Goal: Task Accomplishment & Management: Complete application form

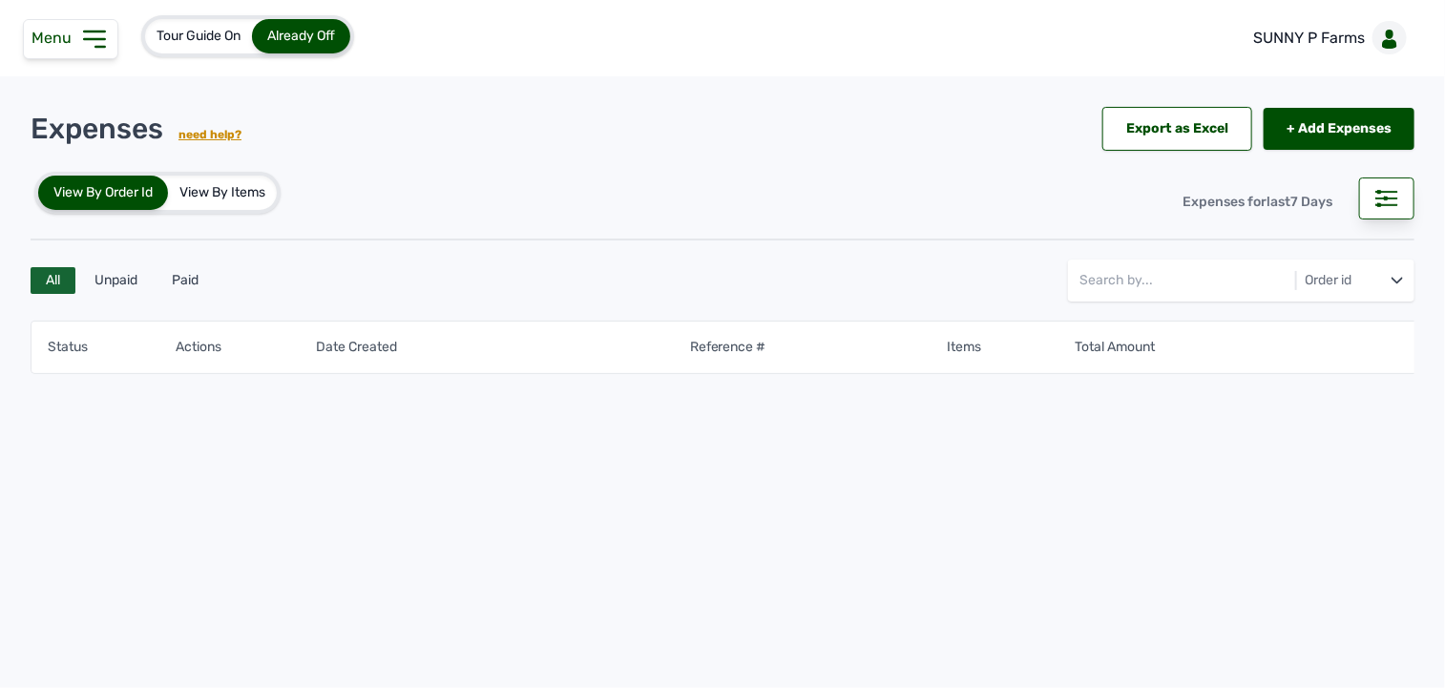
click at [426, 527] on div "Status Actions Date Created Reference # Items Total Amount" at bounding box center [723, 418] width 1384 height 218
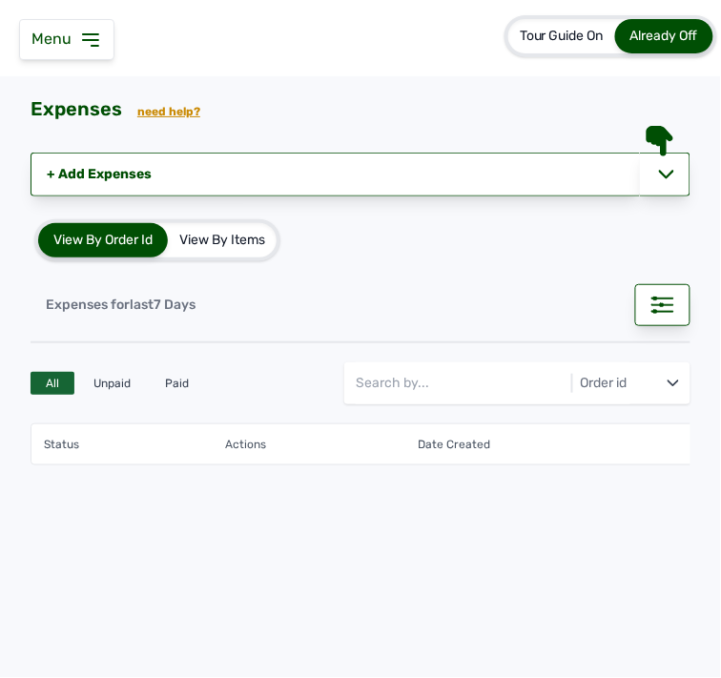
click at [379, 287] on div "Expenses for last 7 Days" at bounding box center [361, 293] width 660 height 65
click at [87, 45] on icon at bounding box center [90, 40] width 23 height 23
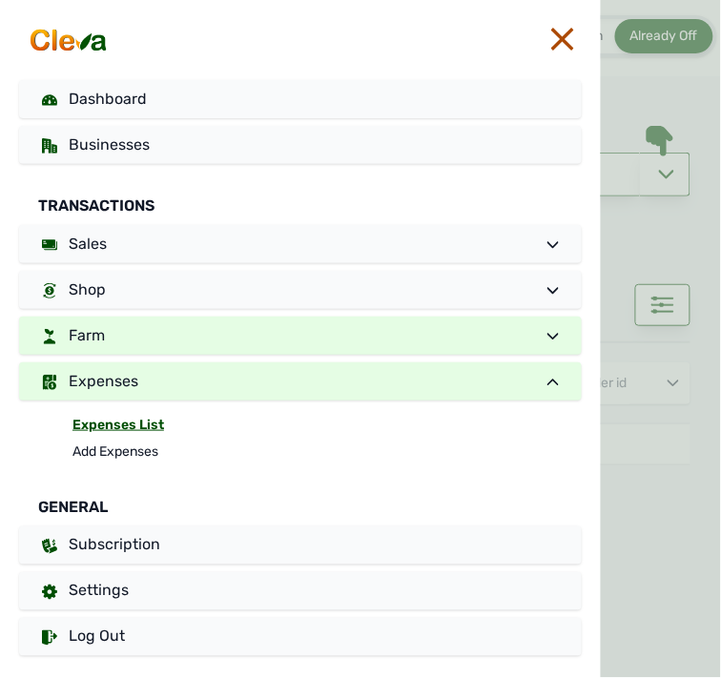
click at [107, 351] on link "Farm" at bounding box center [300, 336] width 563 height 38
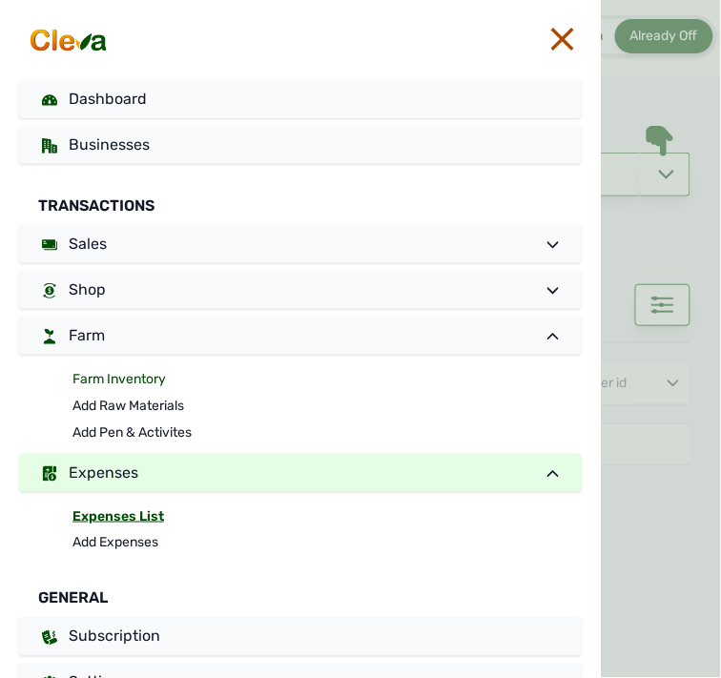
click at [93, 380] on link "Farm Inventory" at bounding box center [328, 379] width 510 height 27
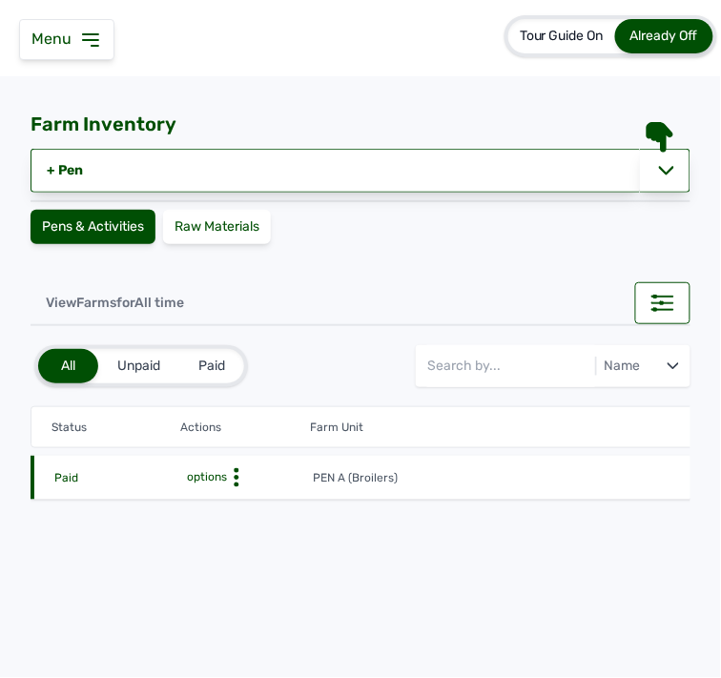
click at [243, 479] on icon at bounding box center [236, 478] width 19 height 19
drag, startPoint x: 231, startPoint y: 493, endPoint x: 239, endPoint y: 484, distance: 12.2
click at [232, 489] on div "Farm Activities Edit Disable" at bounding box center [242, 531] width 137 height 86
click at [231, 507] on div "Farm Activities" at bounding box center [242, 507] width 135 height 23
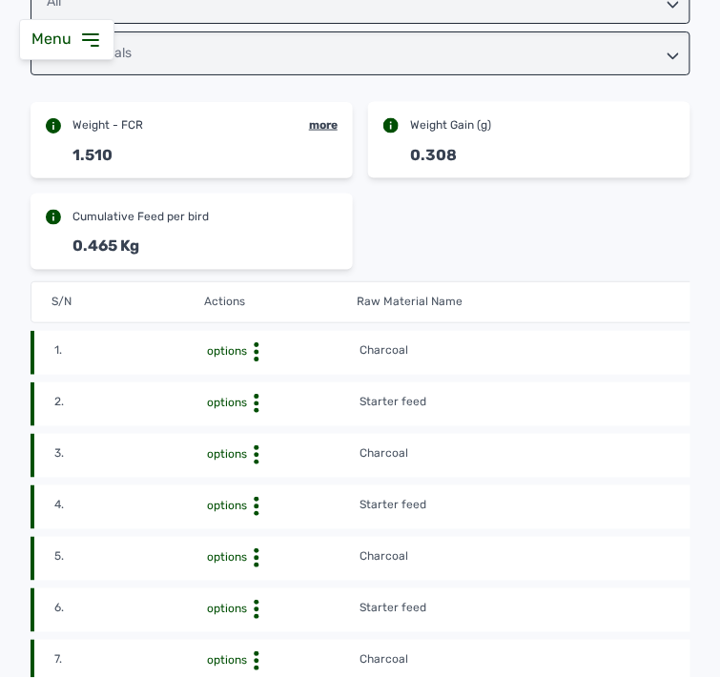
scroll to position [424, 0]
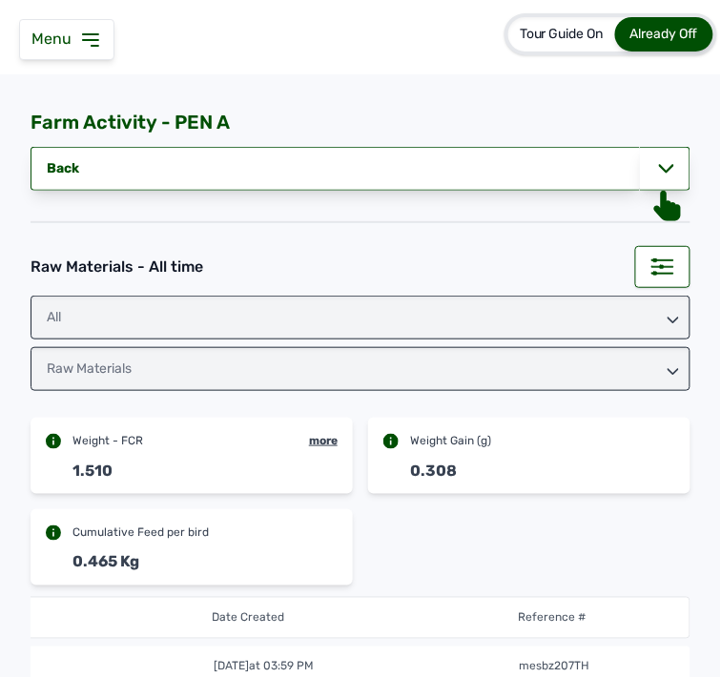
scroll to position [0, 0]
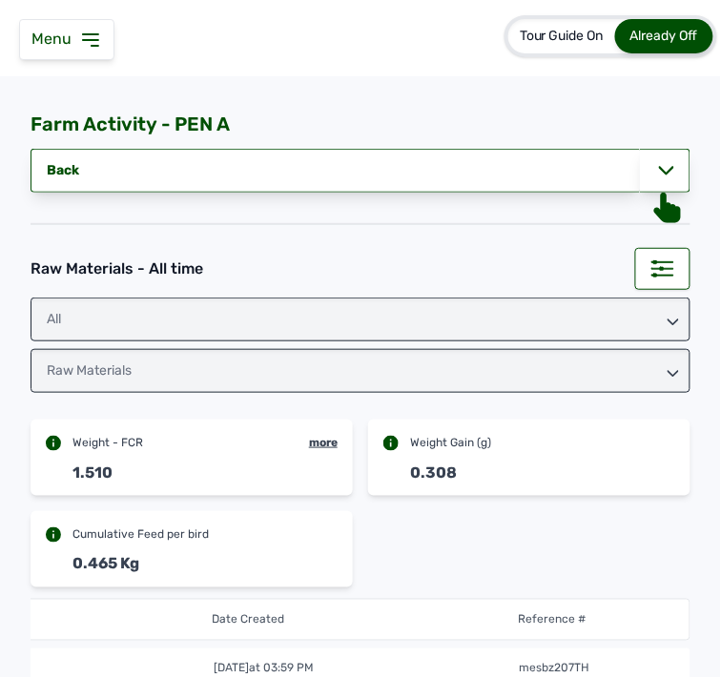
click at [90, 35] on icon at bounding box center [90, 40] width 23 height 23
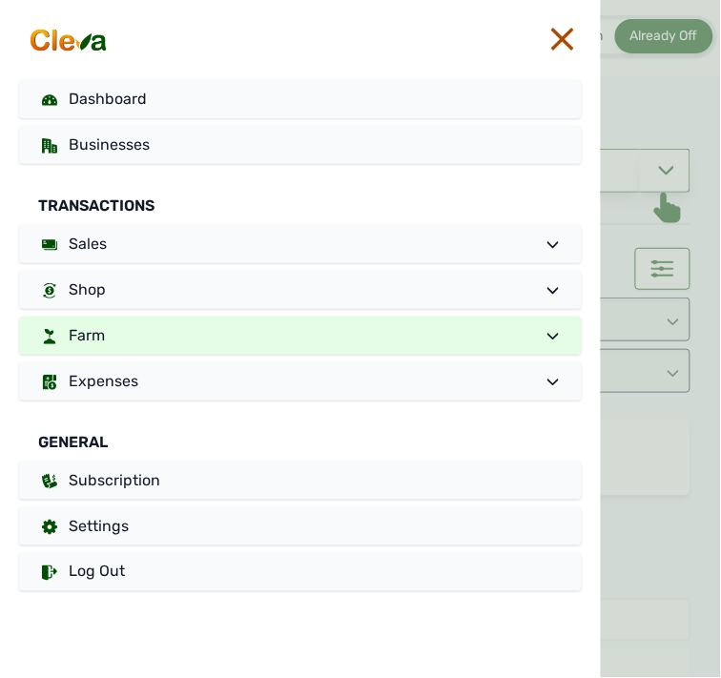
click at [121, 336] on link "Farm" at bounding box center [300, 336] width 563 height 38
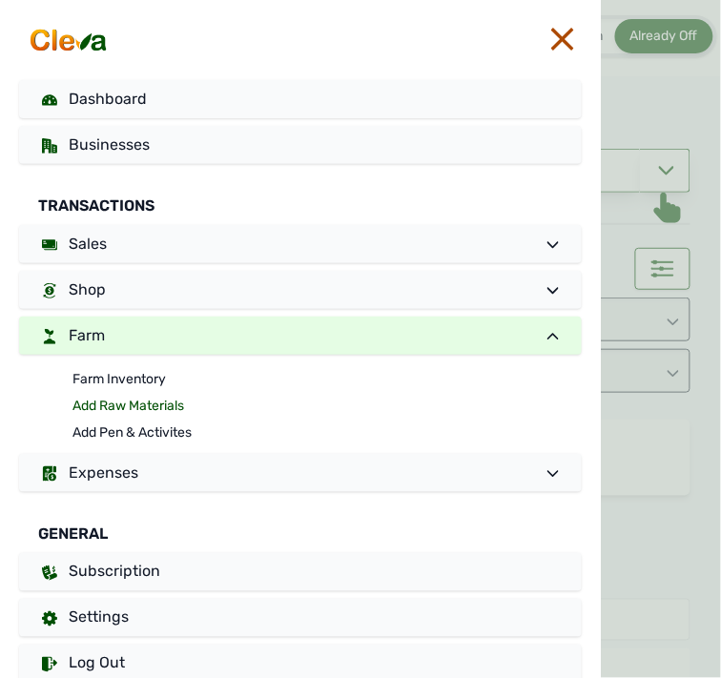
drag, startPoint x: 115, startPoint y: 429, endPoint x: 115, endPoint y: 417, distance: 12.4
click at [115, 427] on link "Add Pen & Activites" at bounding box center [328, 433] width 510 height 27
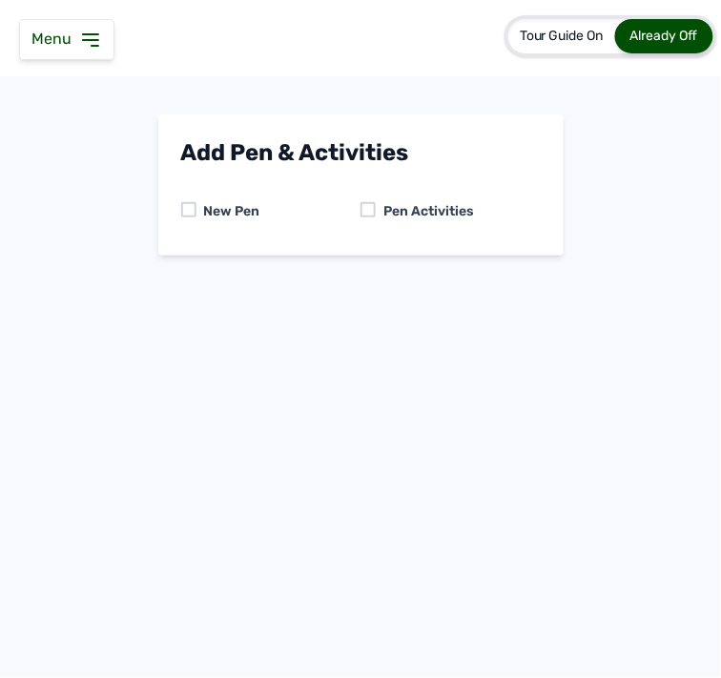
click at [367, 213] on div at bounding box center [368, 209] width 15 height 15
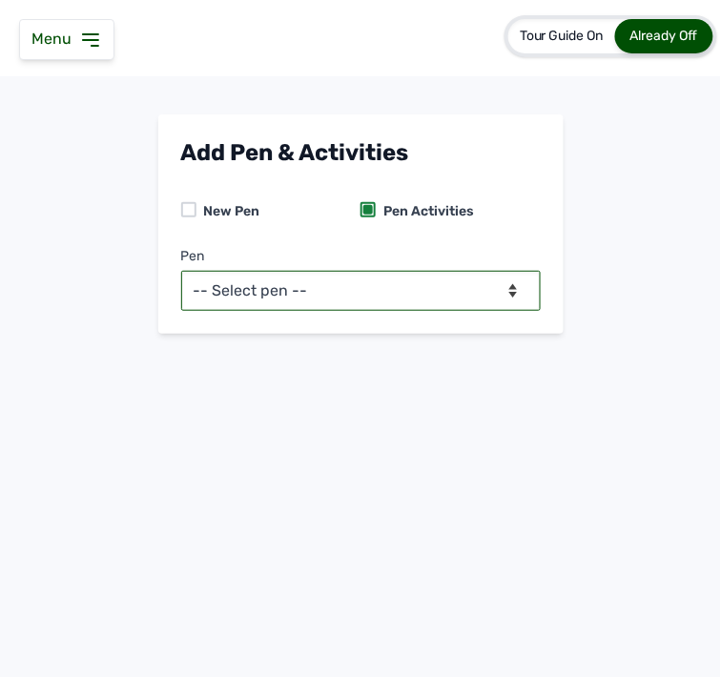
drag, startPoint x: 453, startPoint y: 299, endPoint x: 424, endPoint y: 309, distance: 31.4
click at [449, 299] on select "-- Select pen -- PEN A (Broilers)" at bounding box center [361, 291] width 360 height 40
select select "mesbkeoa5506"
click at [181, 271] on select "-- Select pen -- PEN A (Broilers)" at bounding box center [361, 291] width 360 height 40
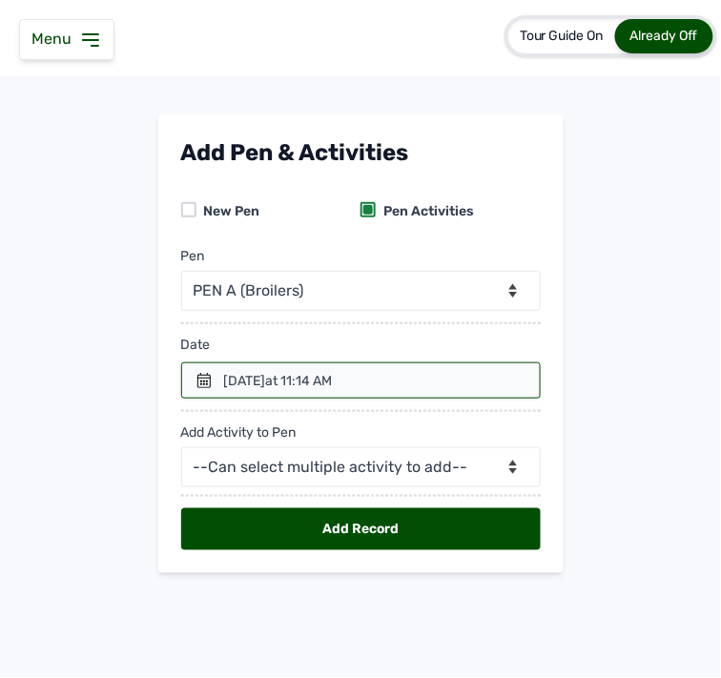
click at [202, 385] on icon at bounding box center [204, 380] width 15 height 15
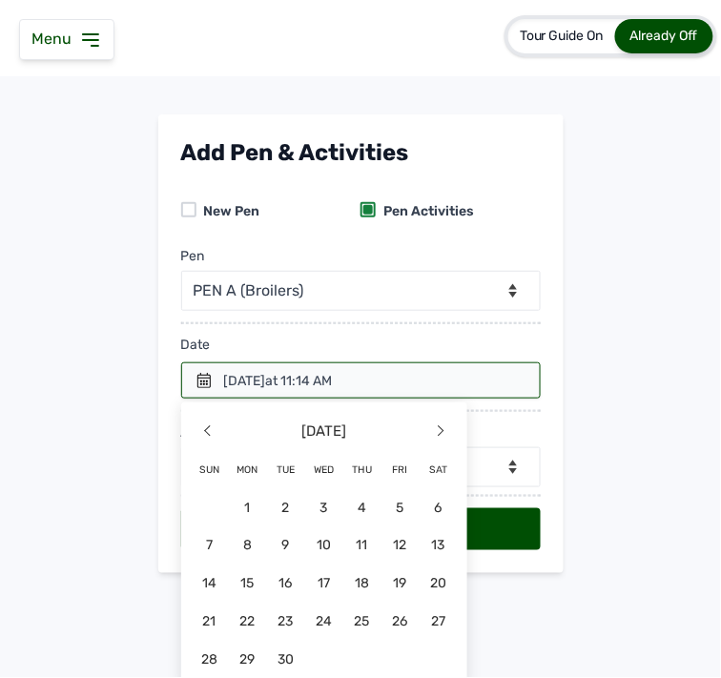
click at [361, 506] on span "4" at bounding box center [363, 508] width 38 height 38
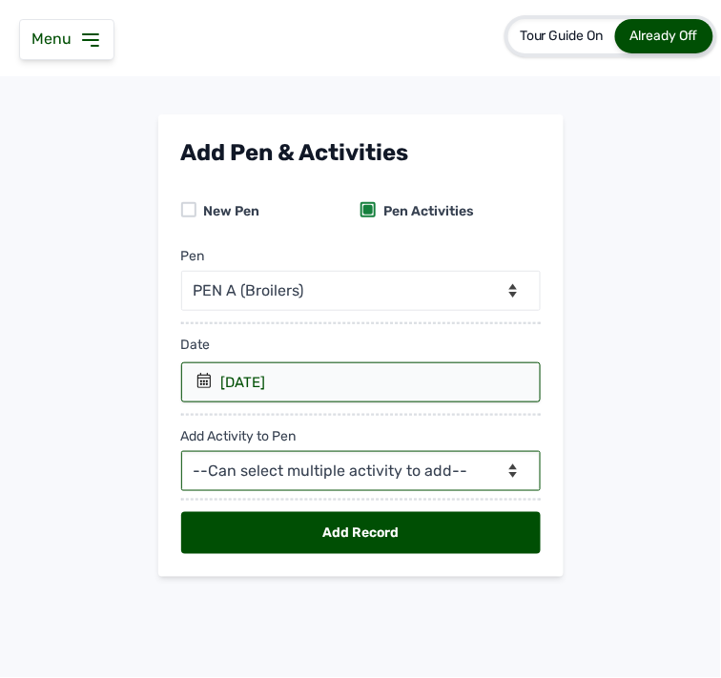
click at [324, 464] on select "--Can select multiple activity to add-- Raw Material Losses Weight" at bounding box center [361, 471] width 360 height 40
select select "Raw Material"
click at [181, 452] on select "--Can select multiple activity to add-- Raw Material Losses Weight" at bounding box center [361, 471] width 360 height 40
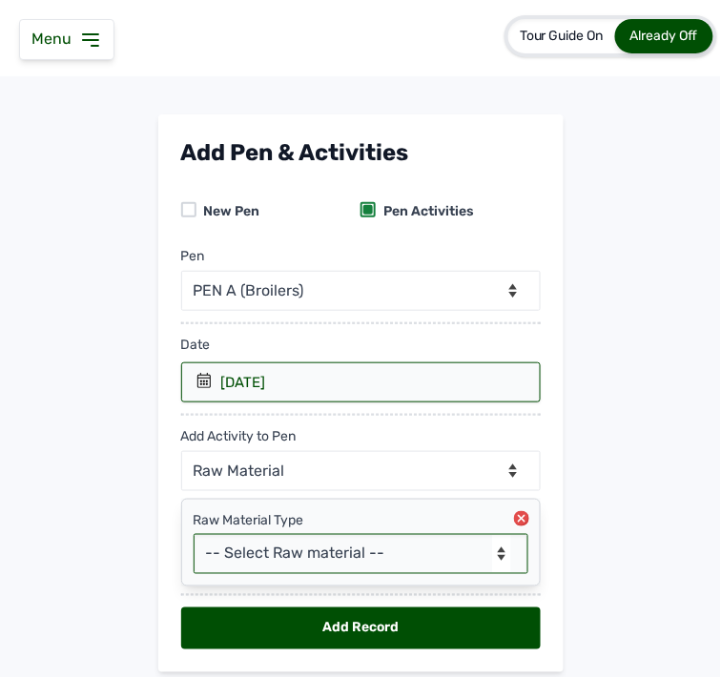
click at [301, 548] on select "-- Select Raw material -- feeds medications vaccines Biomass Fuel" at bounding box center [361, 554] width 335 height 40
select select "feeds"
click at [194, 535] on select "-- Select Raw material -- feeds medications vaccines Biomass Fuel" at bounding box center [361, 554] width 335 height 40
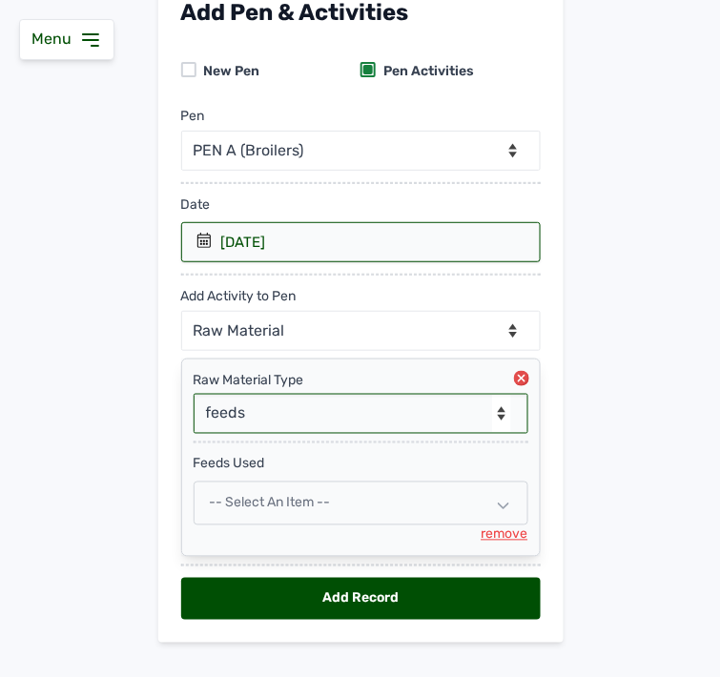
scroll to position [176, 0]
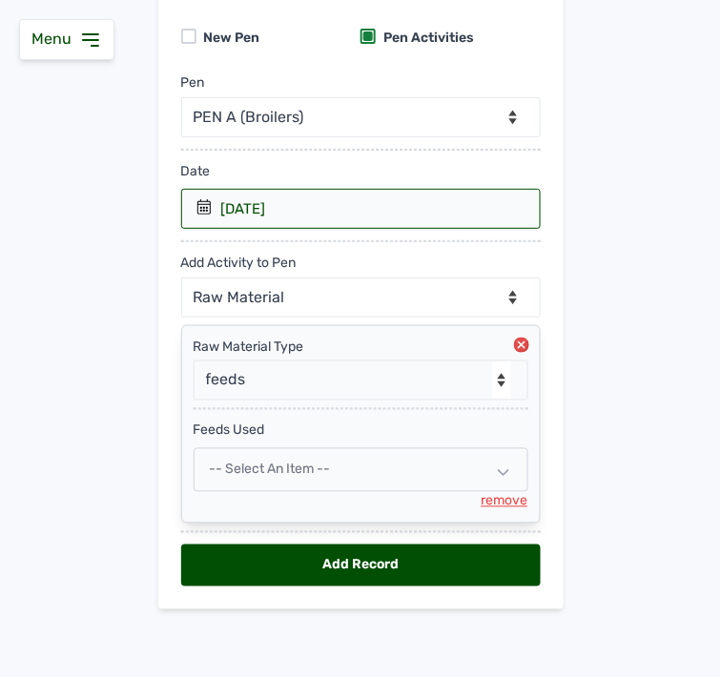
click at [313, 461] on div "-- Select an Item --" at bounding box center [361, 470] width 335 height 44
select select
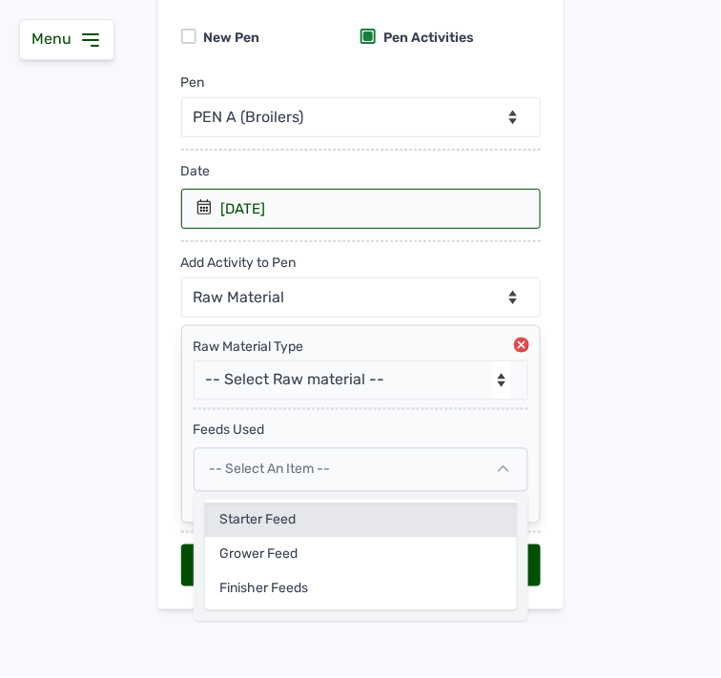
click at [302, 511] on div "Starter feed" at bounding box center [361, 521] width 312 height 34
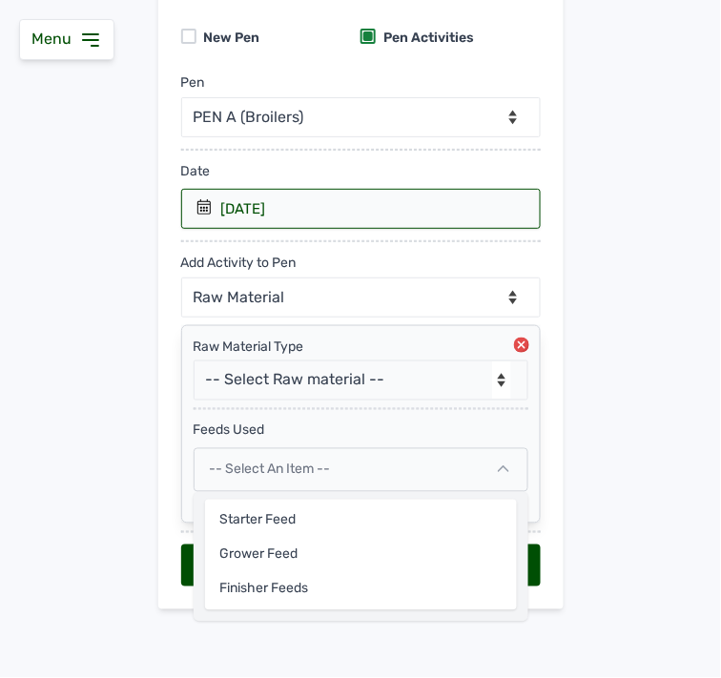
select select
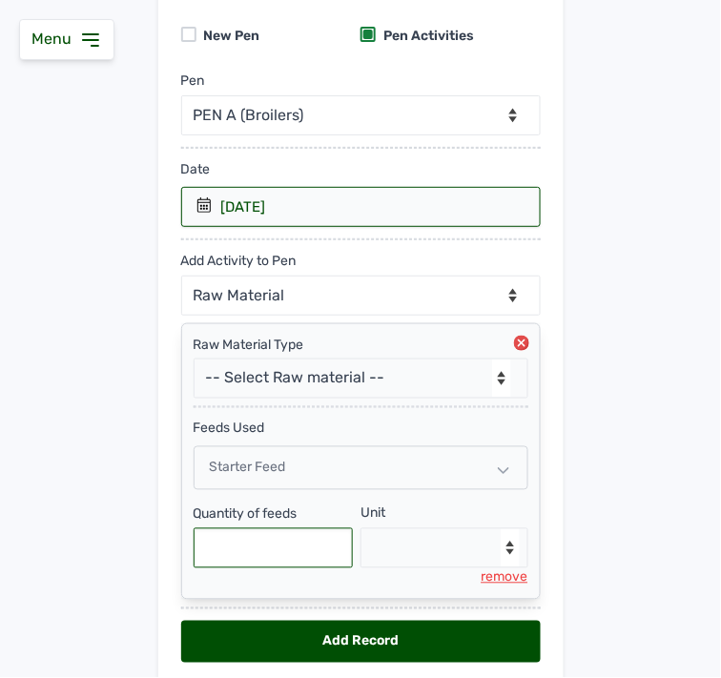
click at [306, 557] on input "text" at bounding box center [274, 549] width 160 height 40
type input "275"
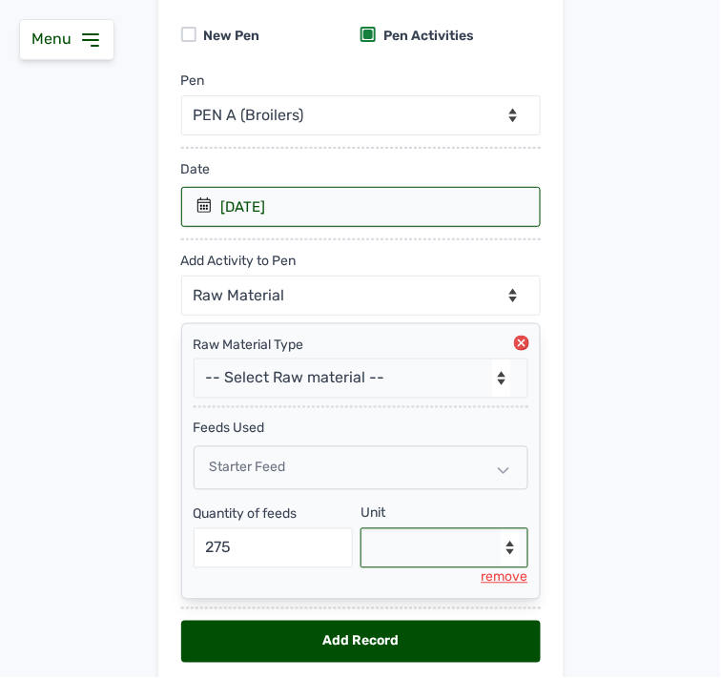
click at [452, 550] on select "--Select unit-- Bag(s) Kg" at bounding box center [445, 549] width 168 height 40
select select "Kg"
click at [361, 531] on select "--Select unit-- Bag(s) Kg" at bounding box center [445, 549] width 168 height 40
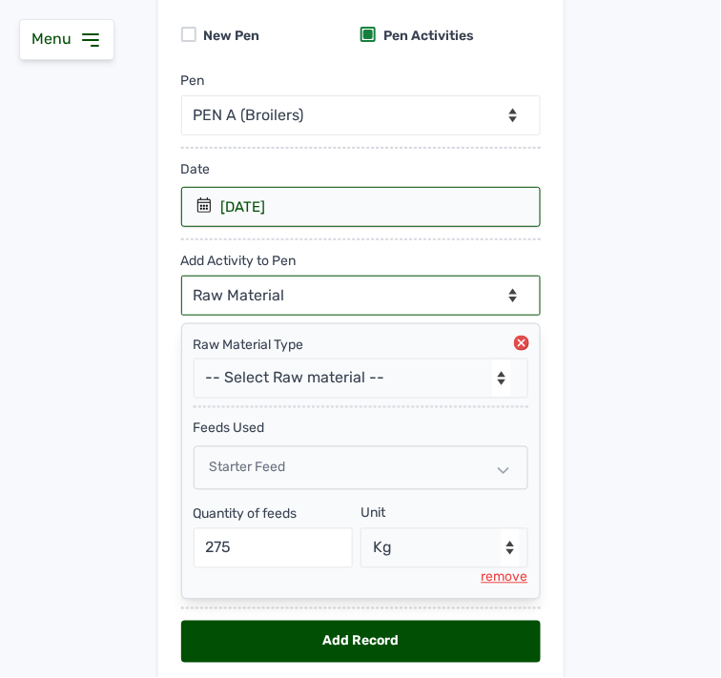
click at [364, 294] on select "--Can select multiple activity to add-- Raw Material Losses Weight" at bounding box center [361, 296] width 360 height 40
select select "Losses"
click at [181, 277] on select "--Can select multiple activity to add-- Raw Material Losses Weight" at bounding box center [361, 296] width 360 height 40
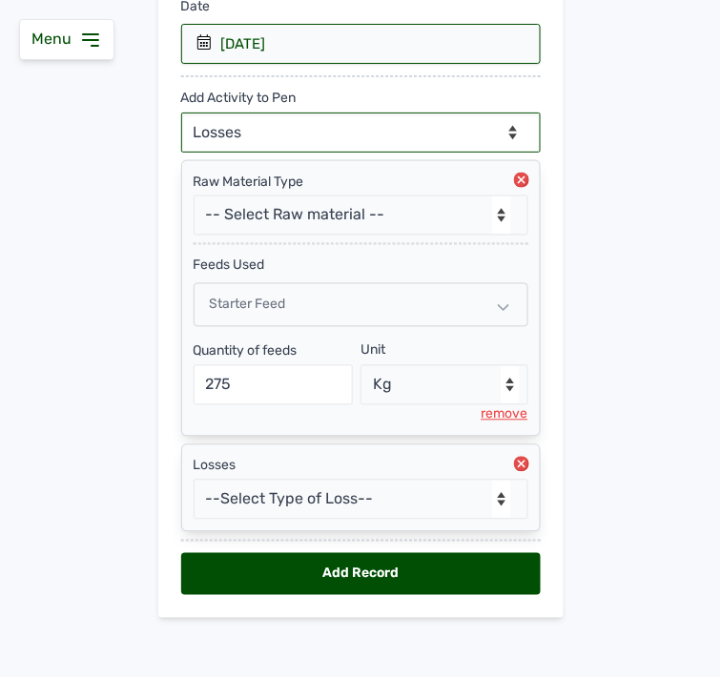
scroll to position [350, 0]
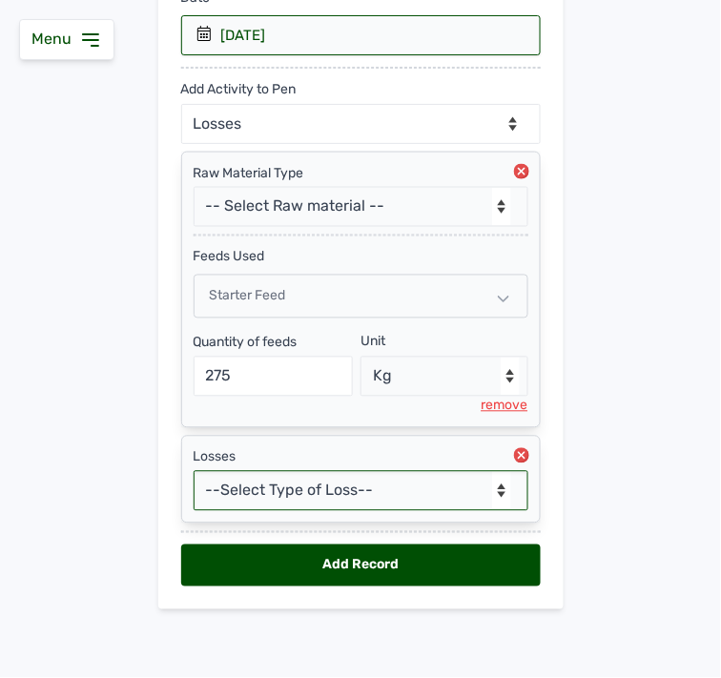
click at [340, 477] on select "--Select Type of Loss-- Mortality Culled Theft" at bounding box center [361, 491] width 335 height 40
select select "Mortality"
click at [194, 471] on select "--Select Type of Loss-- Mortality Culled Theft" at bounding box center [361, 491] width 335 height 40
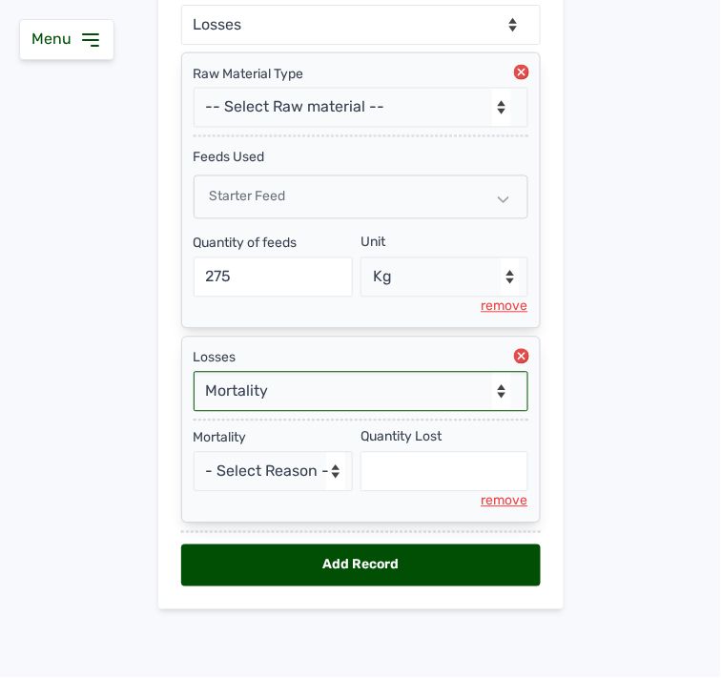
scroll to position [450, 0]
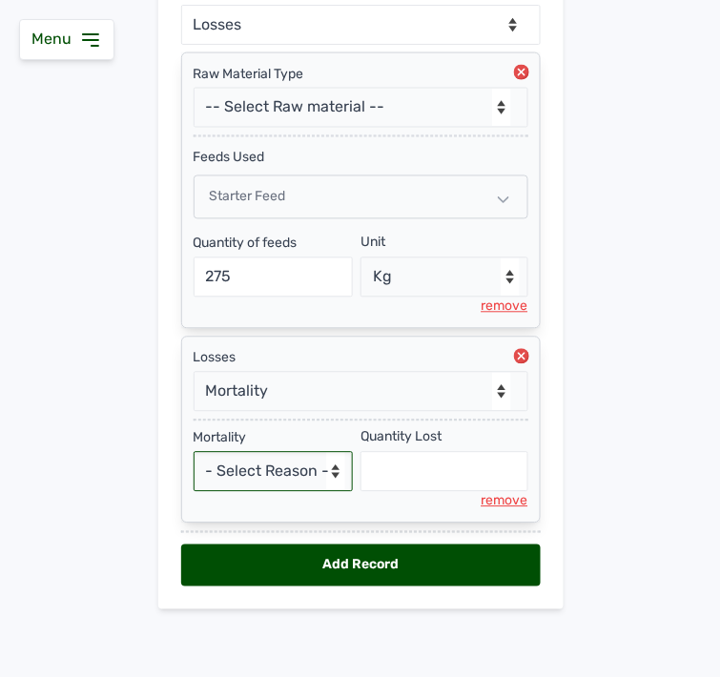
click at [274, 468] on select "- Select Reason - Disease Late Vaccination Wrong Vaccination Heat [MEDICAL_DATA…" at bounding box center [274, 472] width 160 height 40
click at [303, 465] on select "- Select Reason - Disease Late Vaccination Wrong Vaccination Heat [MEDICAL_DATA…" at bounding box center [274, 472] width 160 height 40
select select "[MEDICAL_DATA]"
click at [194, 452] on select "- Select Reason - Disease Late Vaccination Wrong Vaccination Heat [MEDICAL_DATA…" at bounding box center [274, 472] width 160 height 40
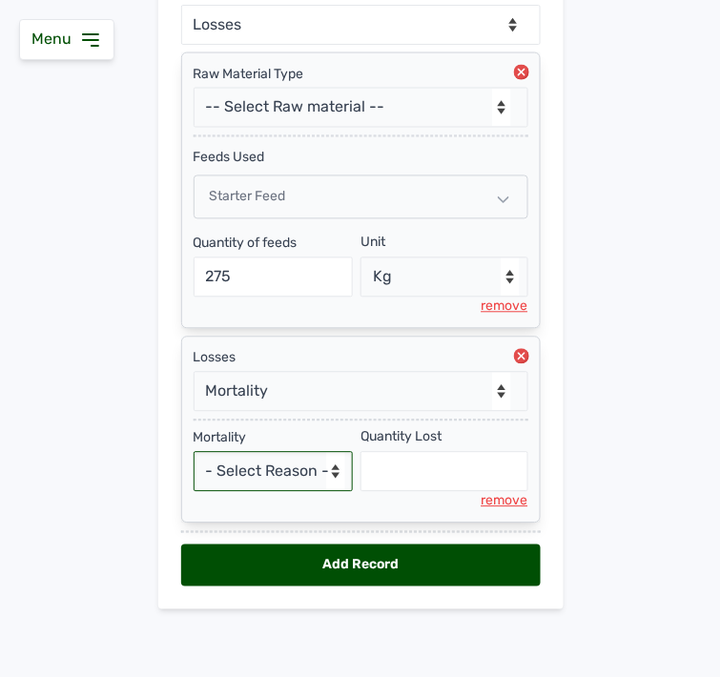
select select "null"
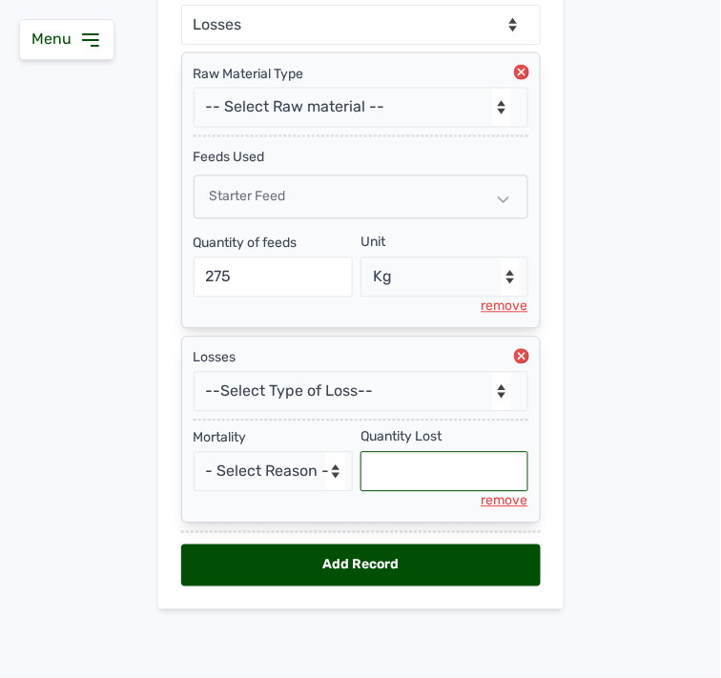
drag, startPoint x: 433, startPoint y: 475, endPoint x: 677, endPoint y: 439, distance: 246.9
click at [442, 472] on input "text" at bounding box center [445, 472] width 168 height 40
type input "2"
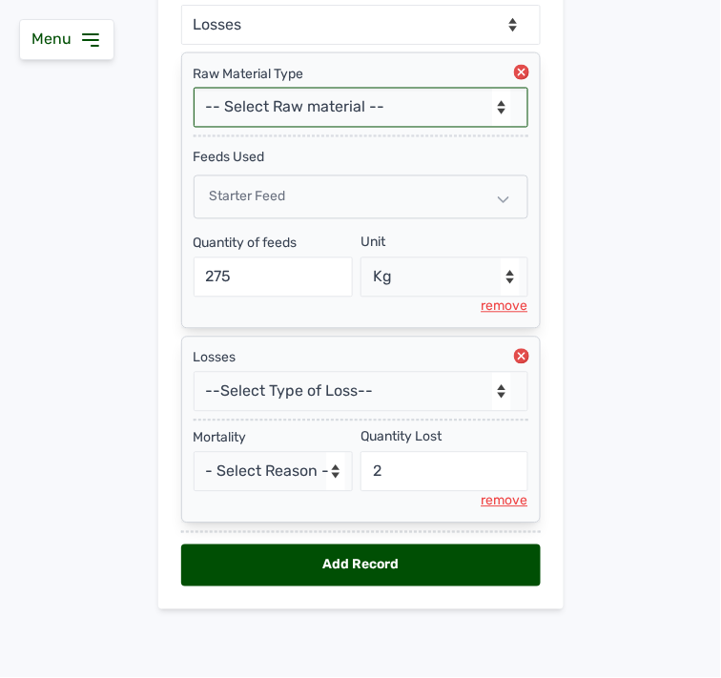
click at [449, 96] on select "-- Select Raw material -- feeds medications vaccines Biomass Fuel" at bounding box center [361, 108] width 335 height 40
select select "Biomass Fuel"
click at [194, 88] on select "-- Select Raw material -- feeds medications vaccines Biomass Fuel" at bounding box center [361, 108] width 335 height 40
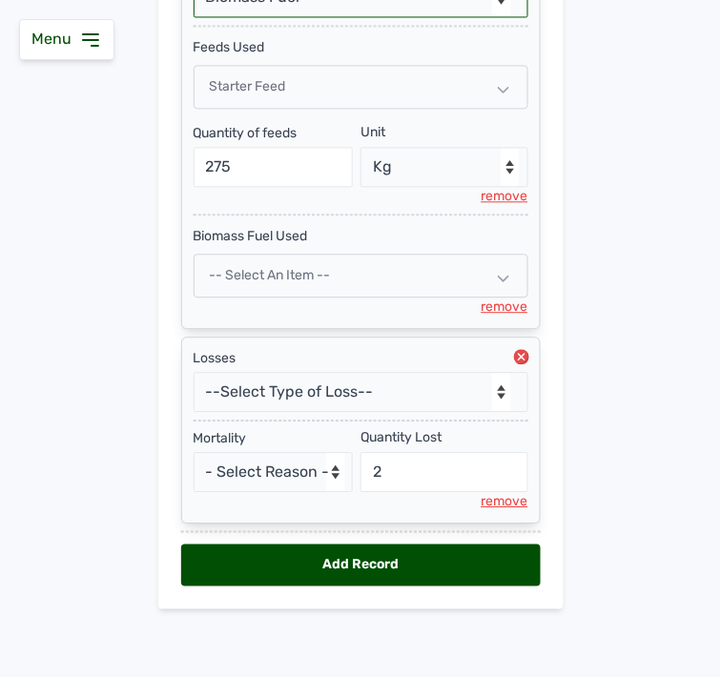
scroll to position [560, 0]
click at [378, 264] on div "-- Select an Item --" at bounding box center [361, 276] width 335 height 44
select select
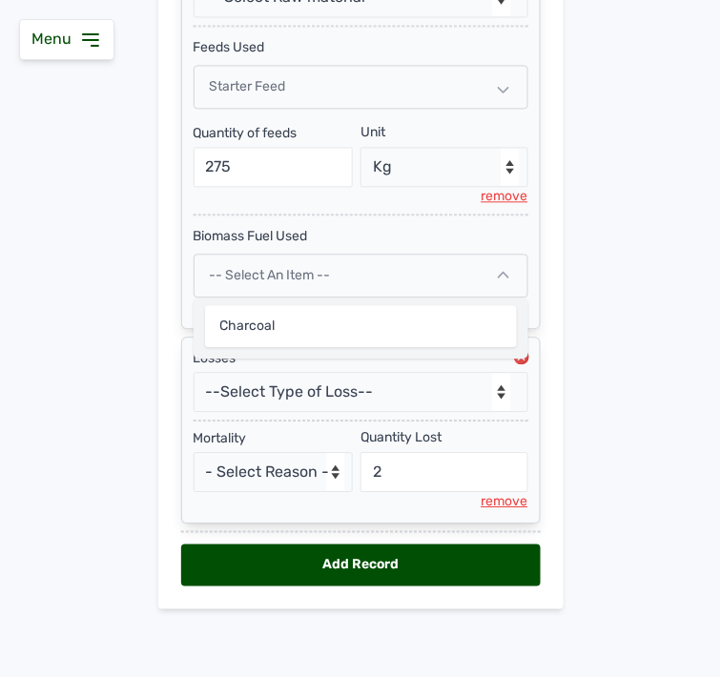
click at [379, 264] on div "-- Select an Item --" at bounding box center [361, 276] width 335 height 44
click at [346, 278] on div "-- Select an Item --" at bounding box center [361, 276] width 335 height 44
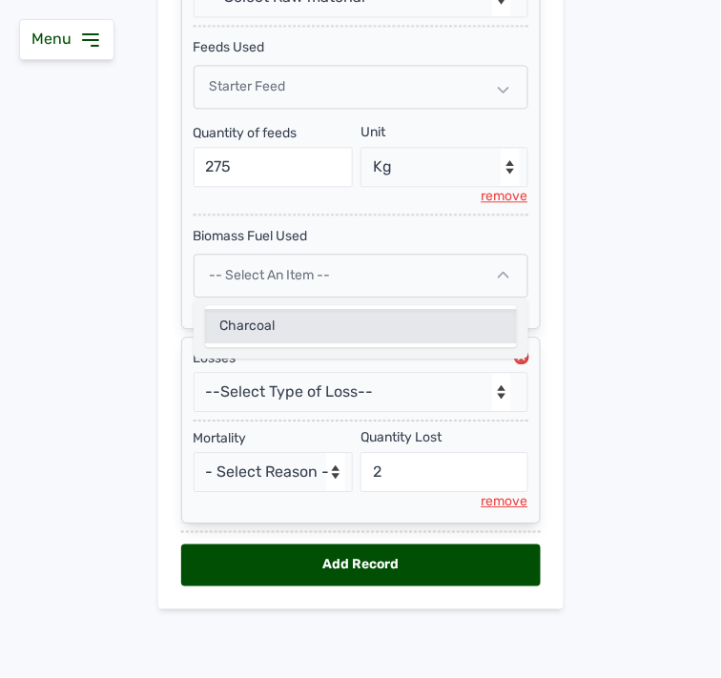
click at [298, 338] on div "Charcoal" at bounding box center [361, 326] width 312 height 34
select select
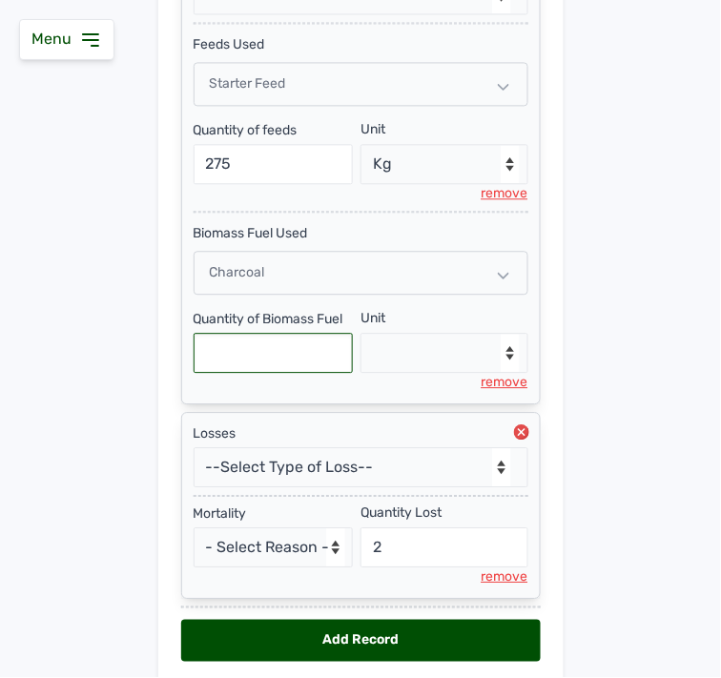
click at [279, 364] on input "text" at bounding box center [274, 353] width 160 height 40
type input "1"
click at [453, 360] on select "--Select unit-- Bag(s)" at bounding box center [445, 353] width 168 height 40
click at [437, 430] on div "Losses" at bounding box center [361, 434] width 335 height 19
drag, startPoint x: 458, startPoint y: 358, endPoint x: 445, endPoint y: 373, distance: 20.3
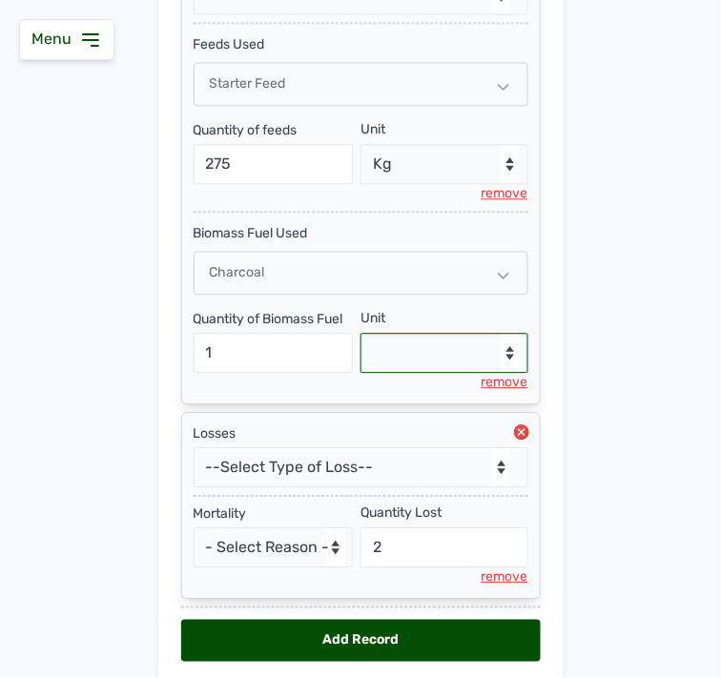
click at [455, 364] on select "--Select unit-- Bag(s)" at bounding box center [445, 353] width 168 height 40
select select "Bag(s)"
click at [361, 335] on select "--Select unit-- Bag(s)" at bounding box center [445, 353] width 168 height 40
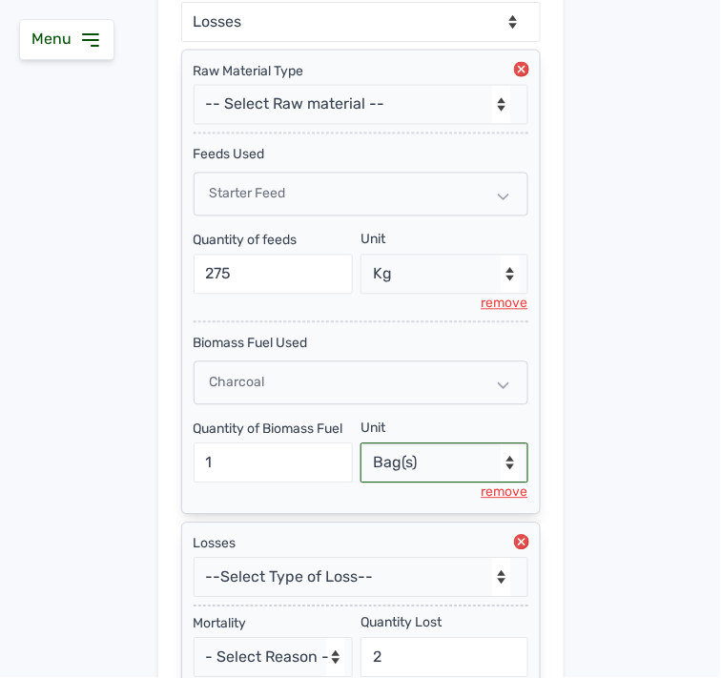
scroll to position [427, 0]
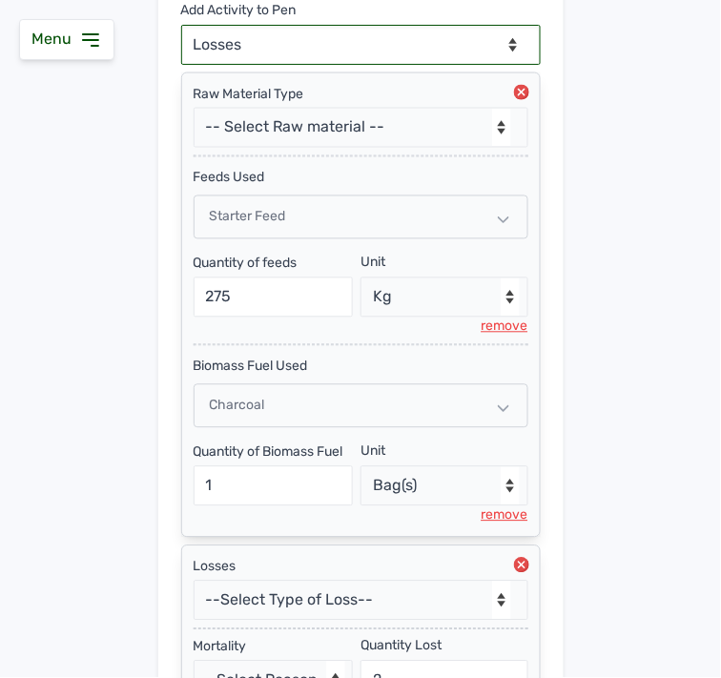
click at [405, 38] on select "--Can select multiple activity to add-- Raw Material Losses Weight" at bounding box center [361, 45] width 360 height 40
click at [427, 60] on select "--Can select multiple activity to add-- Raw Material Losses Weight" at bounding box center [361, 45] width 360 height 40
select select "Weight"
click at [181, 25] on select "--Can select multiple activity to add-- Raw Material Losses Weight" at bounding box center [361, 45] width 360 height 40
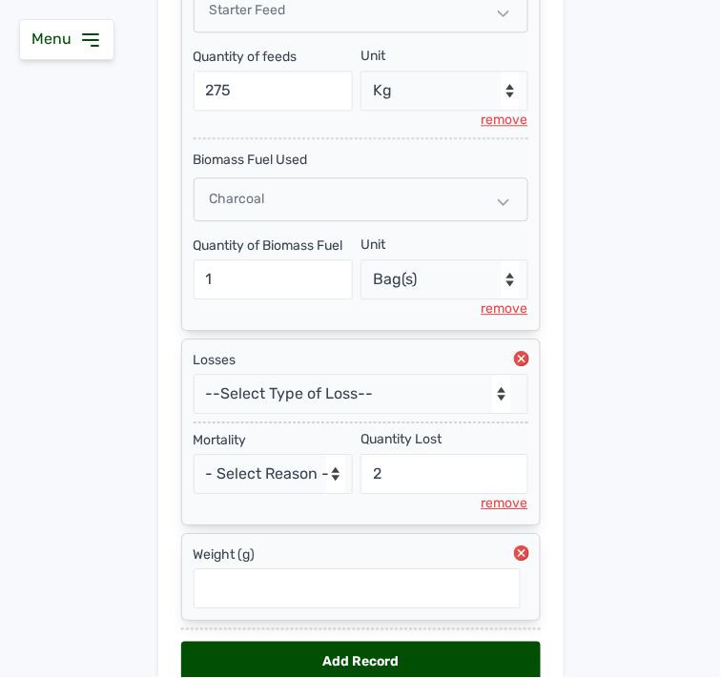
scroll to position [630, 0]
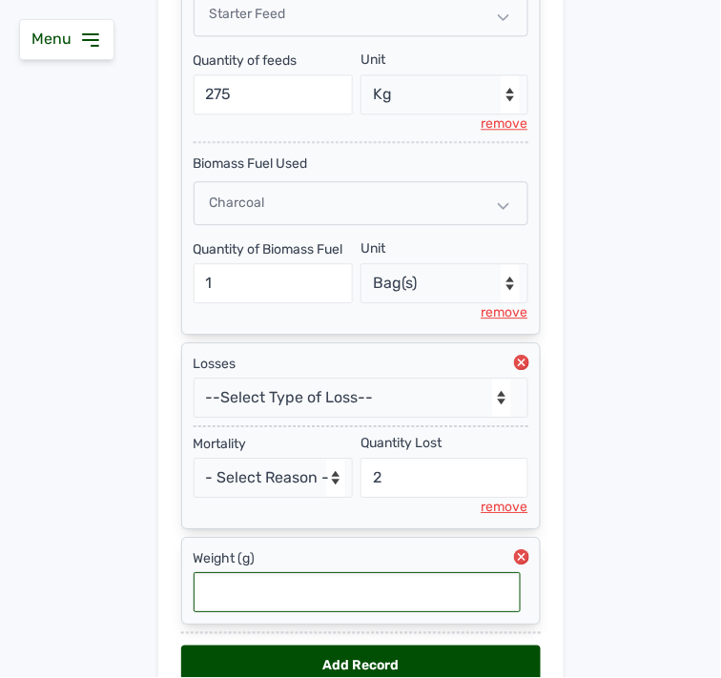
click at [442, 584] on input "text" at bounding box center [357, 593] width 327 height 40
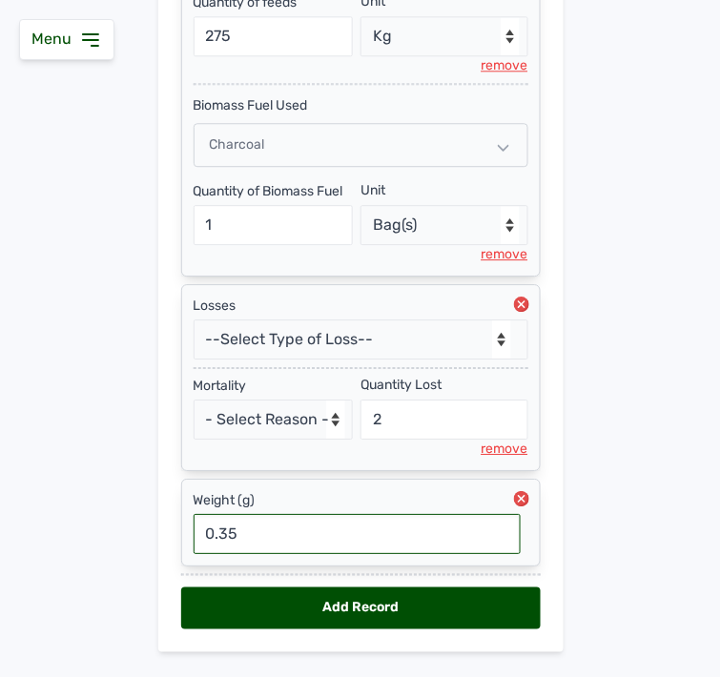
scroll to position [736, 0]
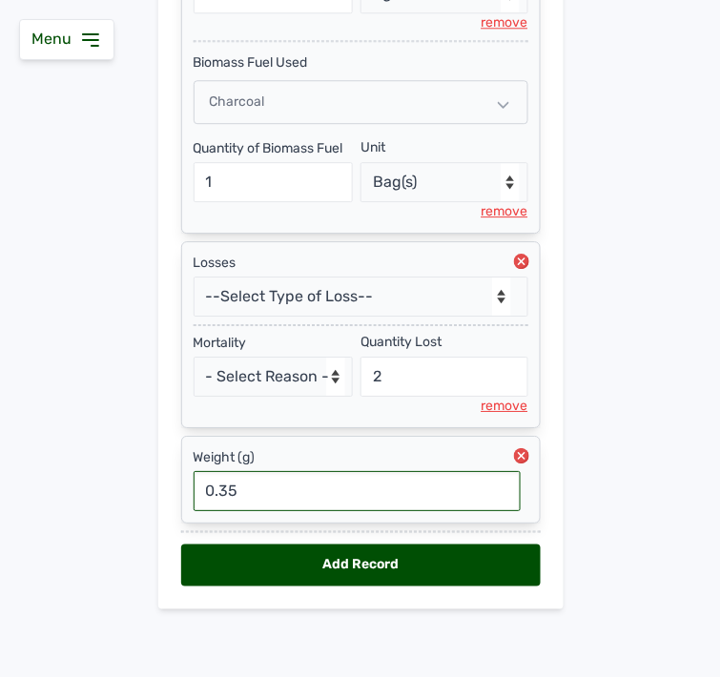
type input "0.35"
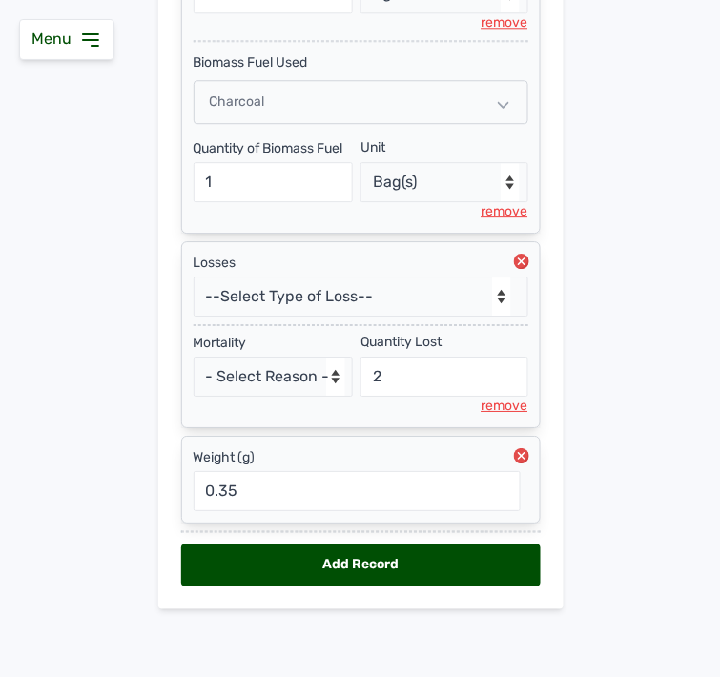
click at [450, 554] on div "Add Record" at bounding box center [361, 566] width 360 height 42
select select "null"
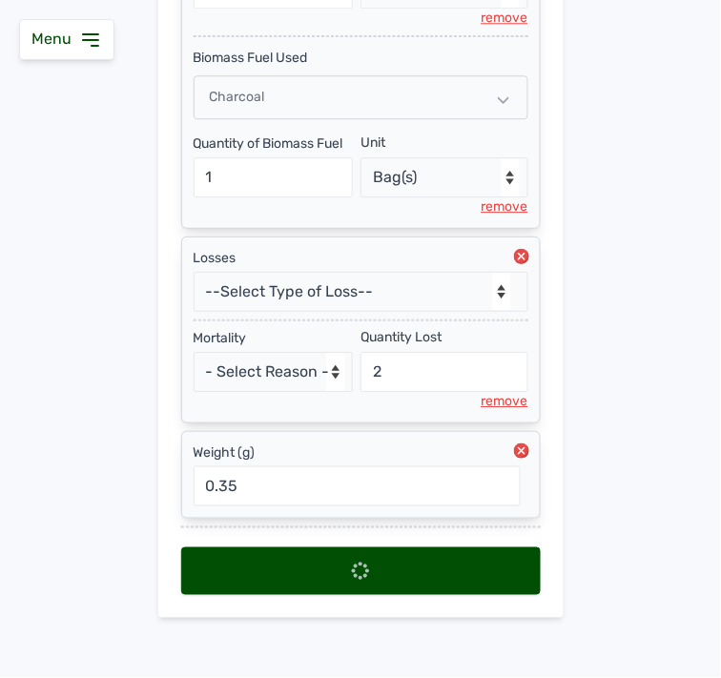
scroll to position [0, 0]
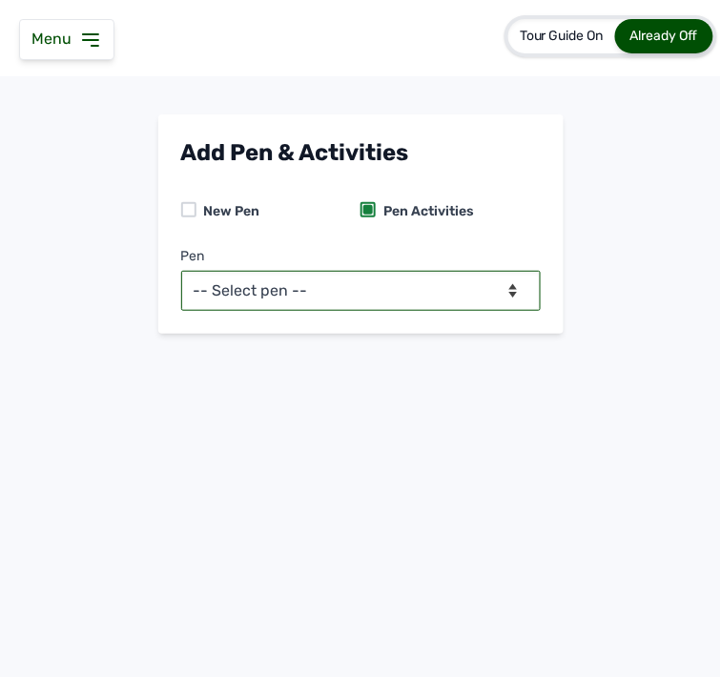
click at [479, 282] on select "-- Select pen -- PEN A (Broilers)" at bounding box center [361, 291] width 360 height 40
select select "mesbkeoa5506"
click at [181, 271] on select "-- Select pen -- PEN A (Broilers)" at bounding box center [361, 291] width 360 height 40
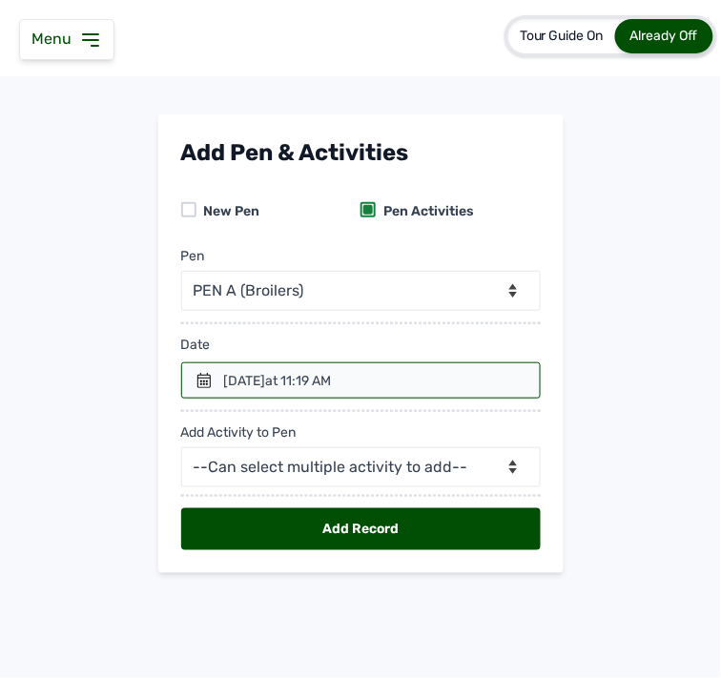
click at [332, 377] on span "at 11:19 AM" at bounding box center [299, 381] width 66 height 16
click at [208, 382] on icon at bounding box center [204, 380] width 15 height 15
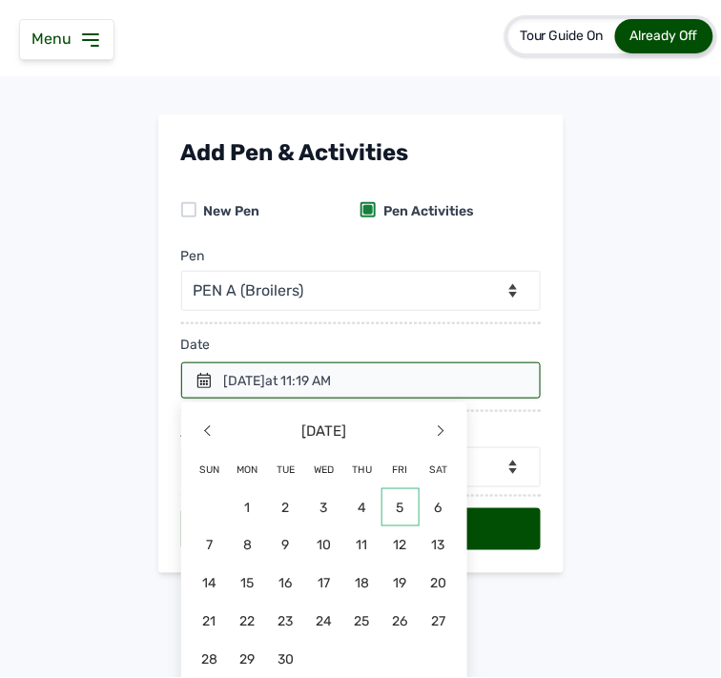
click at [396, 502] on span "5" at bounding box center [401, 508] width 38 height 38
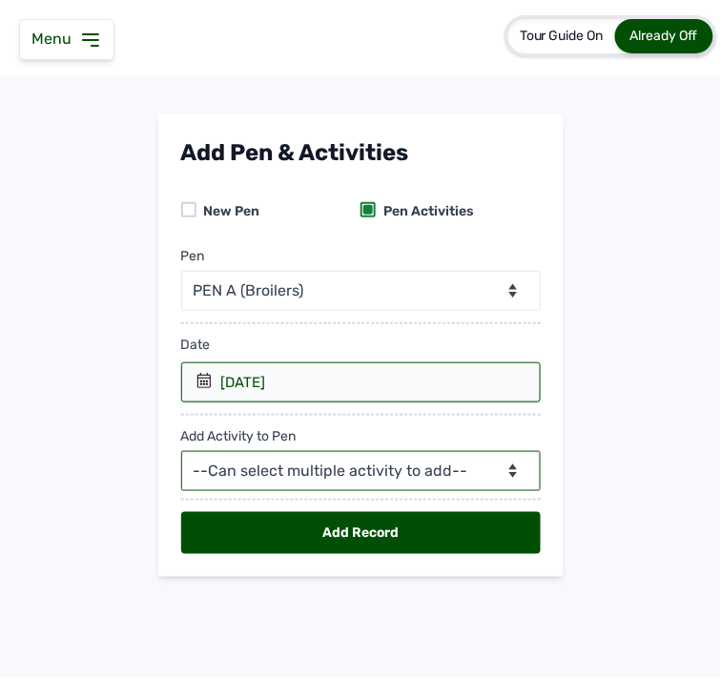
click at [275, 469] on select "--Can select multiple activity to add-- Raw Material Losses Weight" at bounding box center [361, 471] width 360 height 40
select select "Raw Material"
click at [181, 452] on select "--Can select multiple activity to add-- Raw Material Losses Weight" at bounding box center [361, 471] width 360 height 40
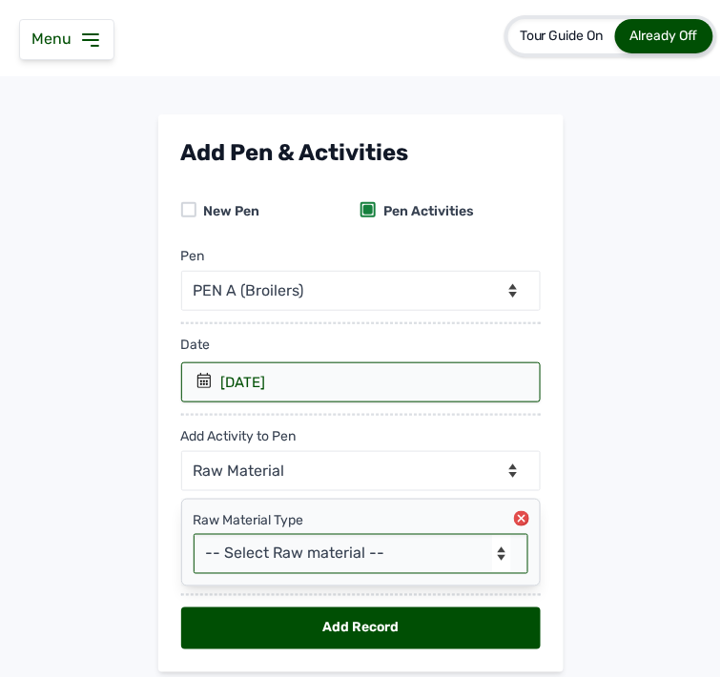
click at [254, 550] on select "-- Select Raw material -- feeds medications vaccines Biomass Fuel" at bounding box center [361, 554] width 335 height 40
select select "feeds"
click at [194, 535] on select "-- Select Raw material -- feeds medications vaccines Biomass Fuel" at bounding box center [361, 554] width 335 height 40
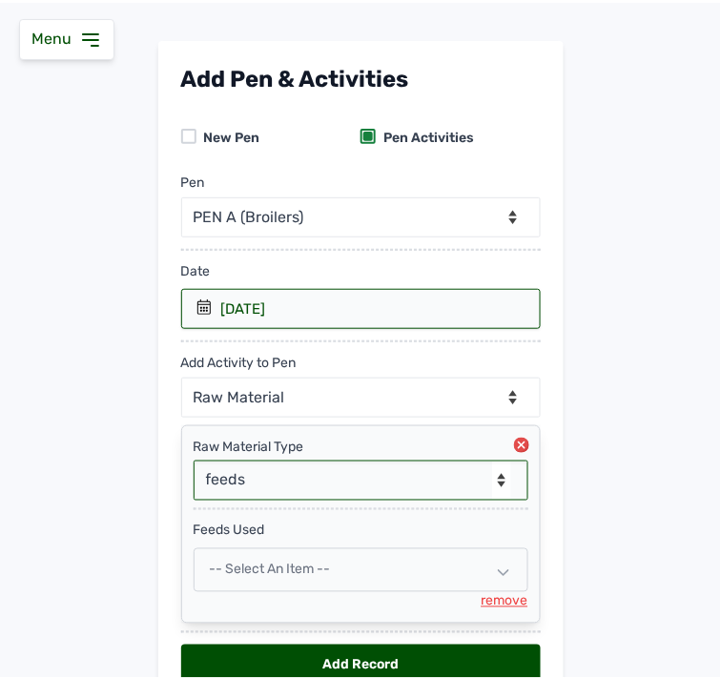
scroll to position [176, 0]
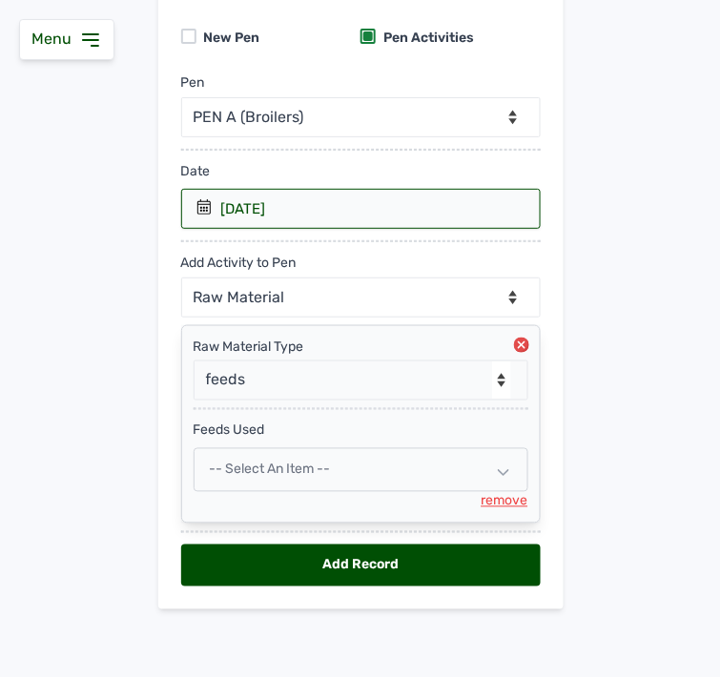
click at [336, 469] on div "-- Select an Item --" at bounding box center [361, 470] width 335 height 44
select select
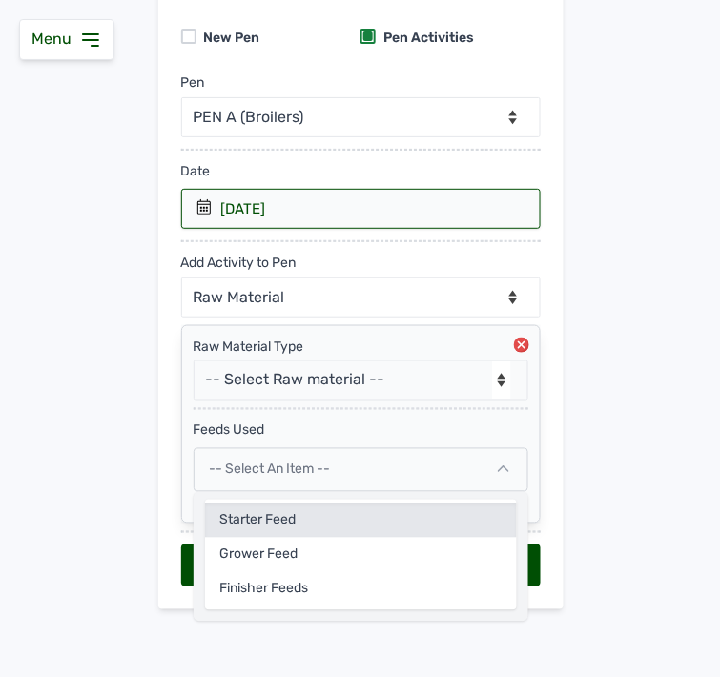
click at [318, 510] on div "Starter feed" at bounding box center [361, 521] width 312 height 34
select select
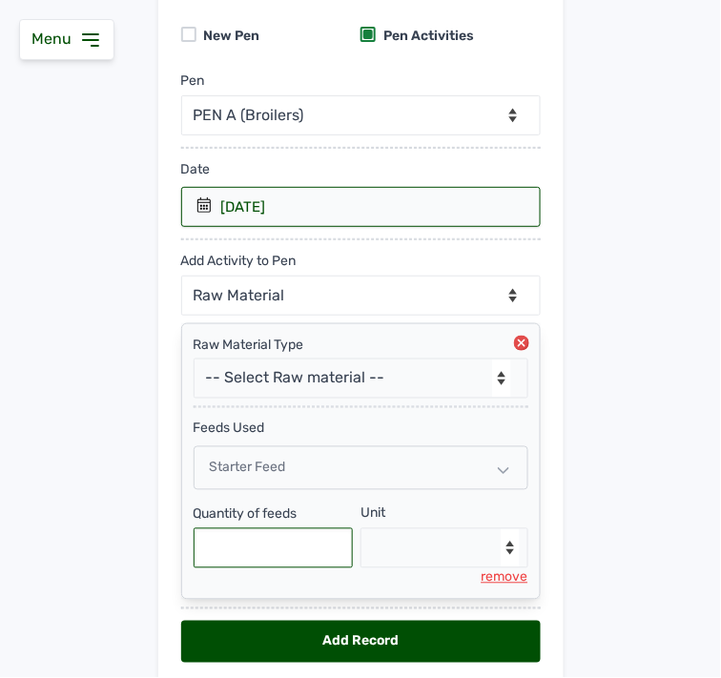
drag, startPoint x: 275, startPoint y: 554, endPoint x: 518, endPoint y: 474, distance: 256.2
click at [273, 551] on input "text" at bounding box center [274, 549] width 160 height 40
type input "300"
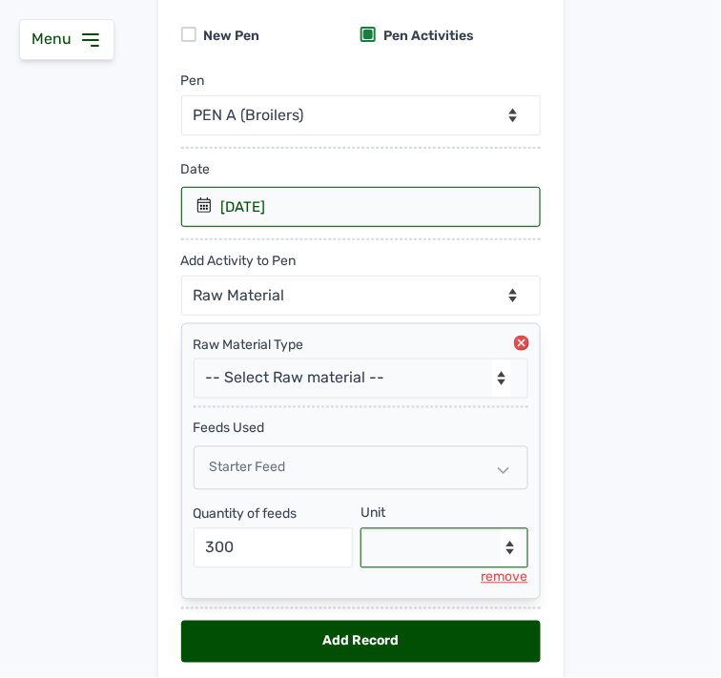
click at [454, 567] on select "--Select unit-- Bag(s) Kg" at bounding box center [445, 549] width 168 height 40
click at [458, 566] on select "--Select unit-- Bag(s) Kg" at bounding box center [445, 549] width 168 height 40
click at [455, 551] on select "--Select unit-- Bag(s) Kg" at bounding box center [445, 549] width 168 height 40
click at [449, 537] on select "--Select unit-- Bag(s) Kg" at bounding box center [445, 549] width 168 height 40
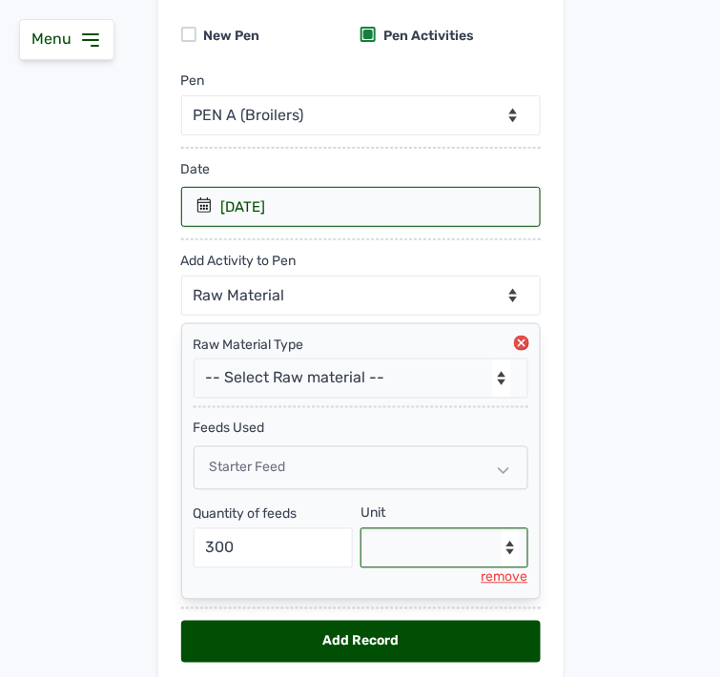
select select "Kg"
click at [361, 531] on select "--Select unit-- Bag(s) Kg" at bounding box center [445, 549] width 168 height 40
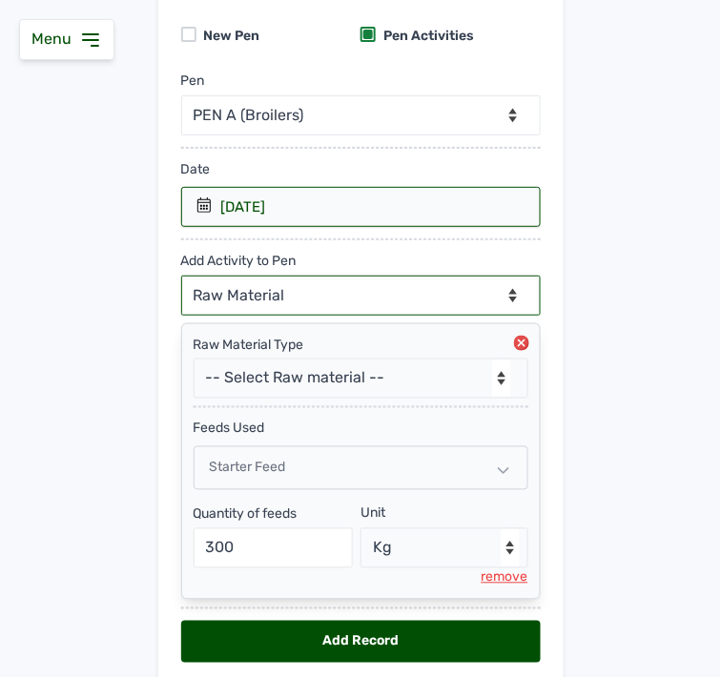
click at [315, 291] on select "--Can select multiple activity to add-- Raw Material Losses Weight" at bounding box center [361, 296] width 360 height 40
select select "Losses"
click at [181, 277] on select "--Can select multiple activity to add-- Raw Material Losses Weight" at bounding box center [361, 296] width 360 height 40
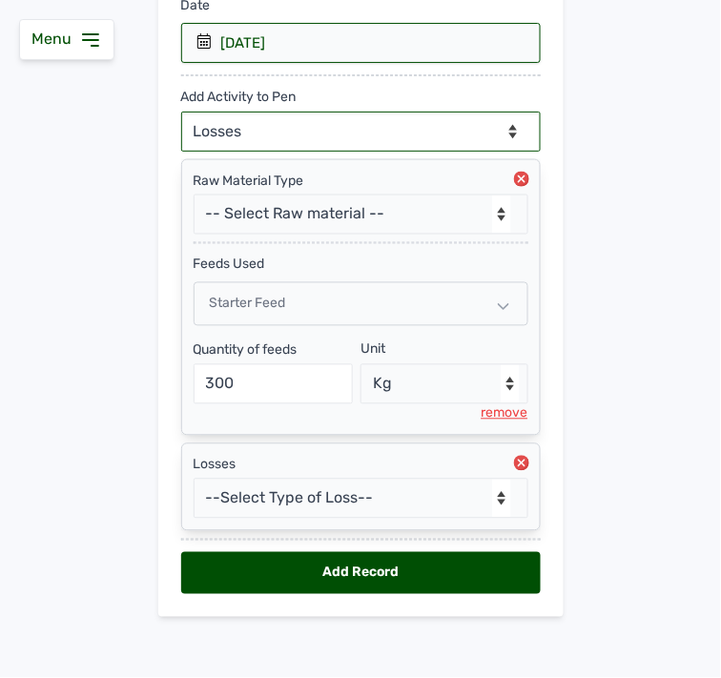
scroll to position [350, 0]
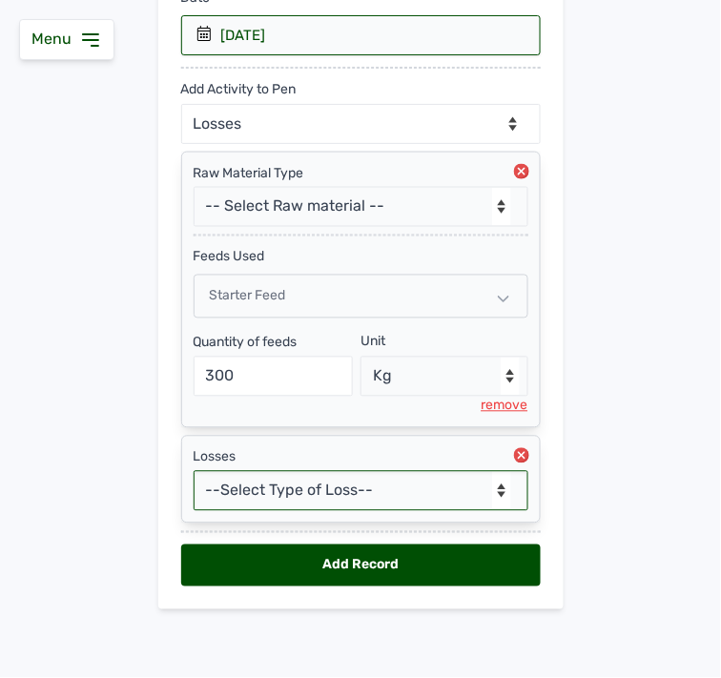
click at [357, 471] on select "--Select Type of Loss-- Mortality Culled Theft" at bounding box center [361, 491] width 335 height 40
select select "Mortality"
click at [194, 471] on select "--Select Type of Loss-- Mortality Culled Theft" at bounding box center [361, 491] width 335 height 40
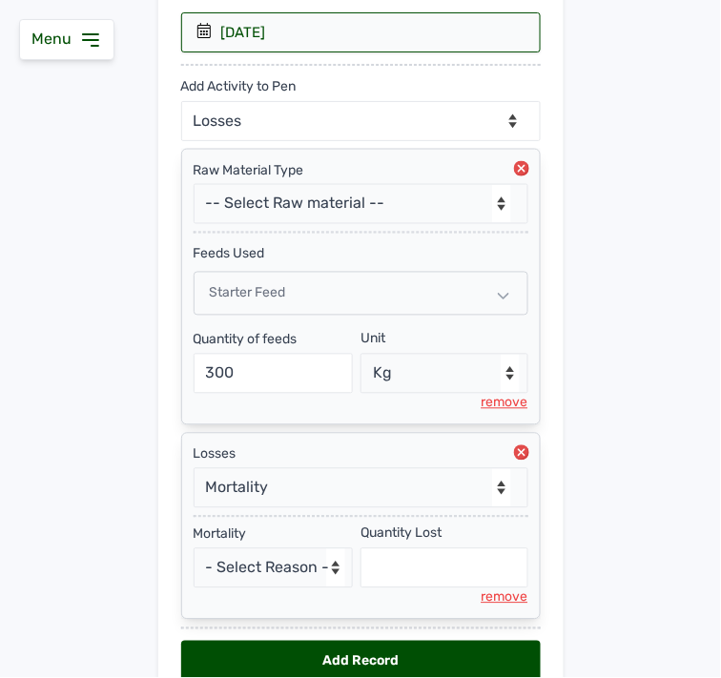
select select "Others"
click at [194, 551] on select "- Select Reason - Disease Late Vaccination Wrong Vaccination Heat [MEDICAL_DATA…" at bounding box center [274, 569] width 160 height 40
select select "null"
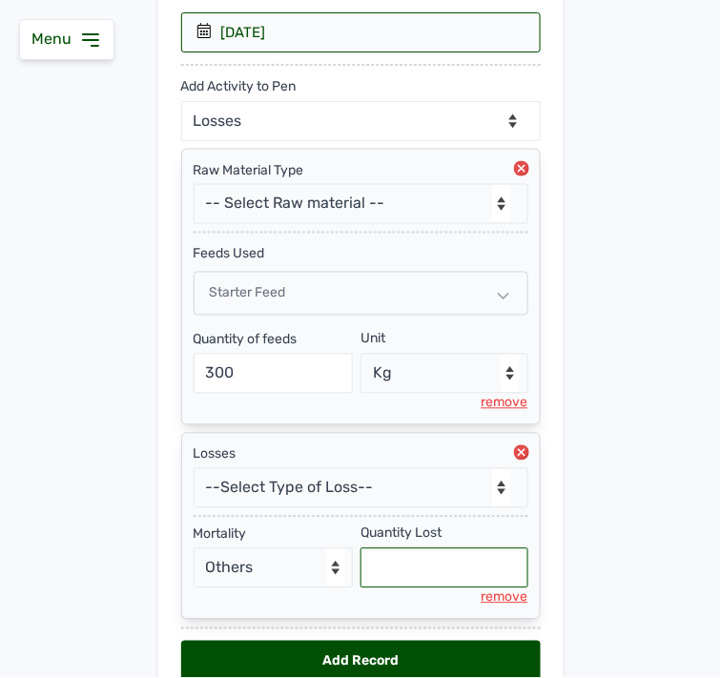
click at [440, 569] on input "text" at bounding box center [445, 569] width 168 height 40
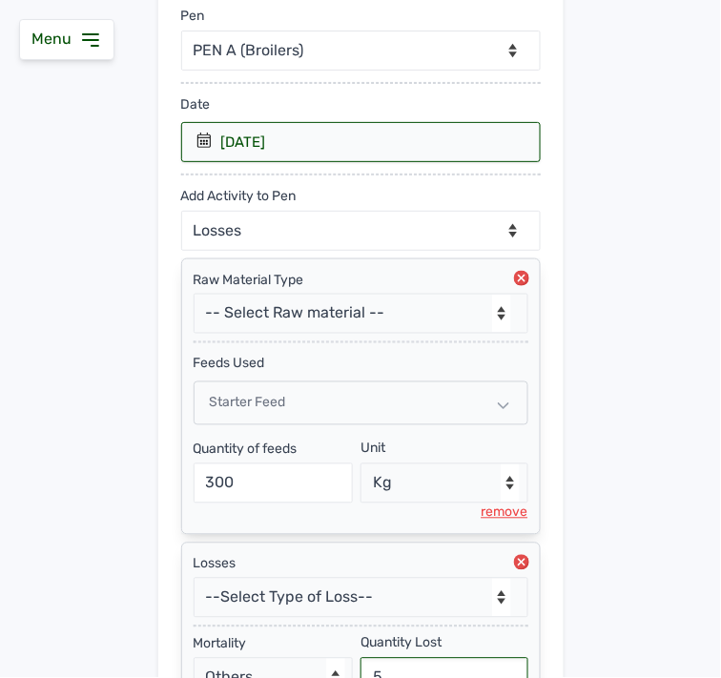
scroll to position [239, 0]
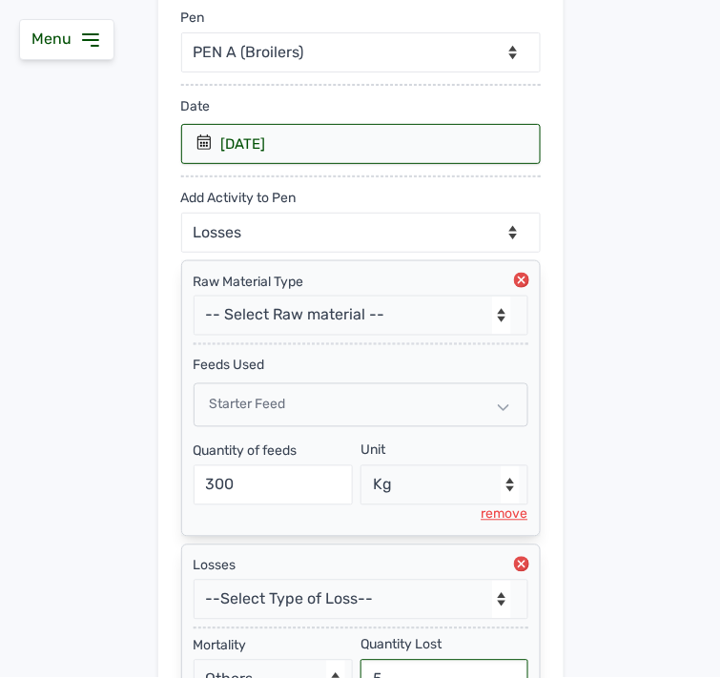
type input "5"
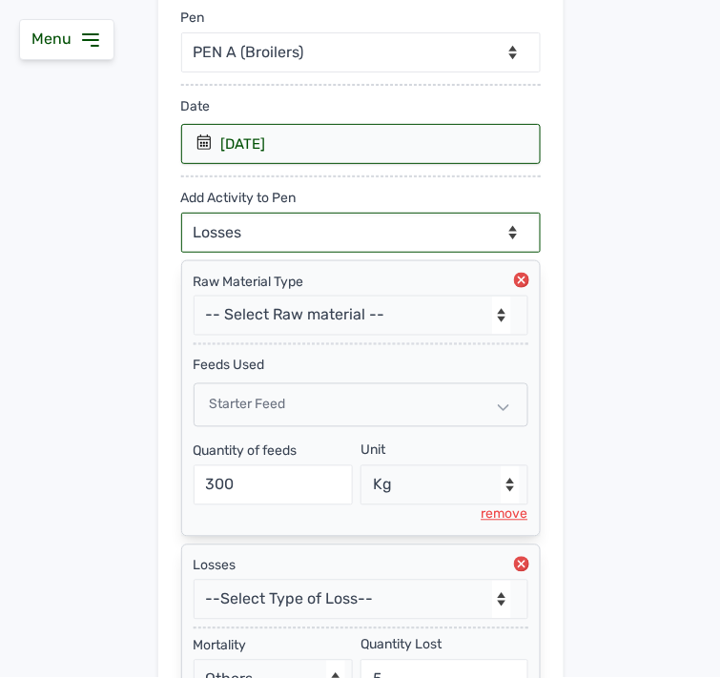
click at [388, 224] on select "--Can select multiple activity to add-- Raw Material Losses Weight" at bounding box center [361, 233] width 360 height 40
click at [398, 230] on select "--Can select multiple activity to add-- Raw Material Losses Weight" at bounding box center [361, 233] width 360 height 40
drag, startPoint x: 412, startPoint y: 231, endPoint x: 415, endPoint y: 250, distance: 19.3
click at [415, 230] on select "--Can select multiple activity to add-- Raw Material Losses Weight" at bounding box center [361, 233] width 360 height 40
select select "Weight"
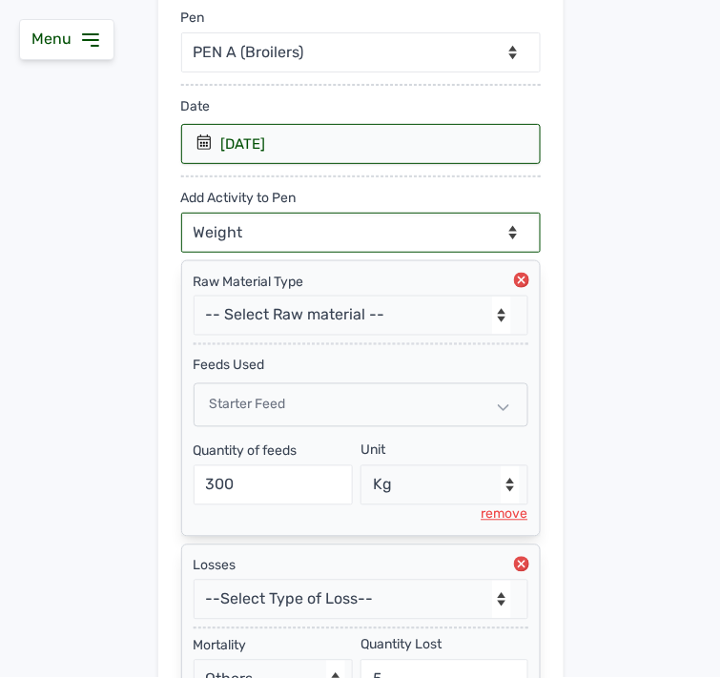
click at [181, 214] on select "--Can select multiple activity to add-- Raw Material Losses Weight" at bounding box center [361, 233] width 360 height 40
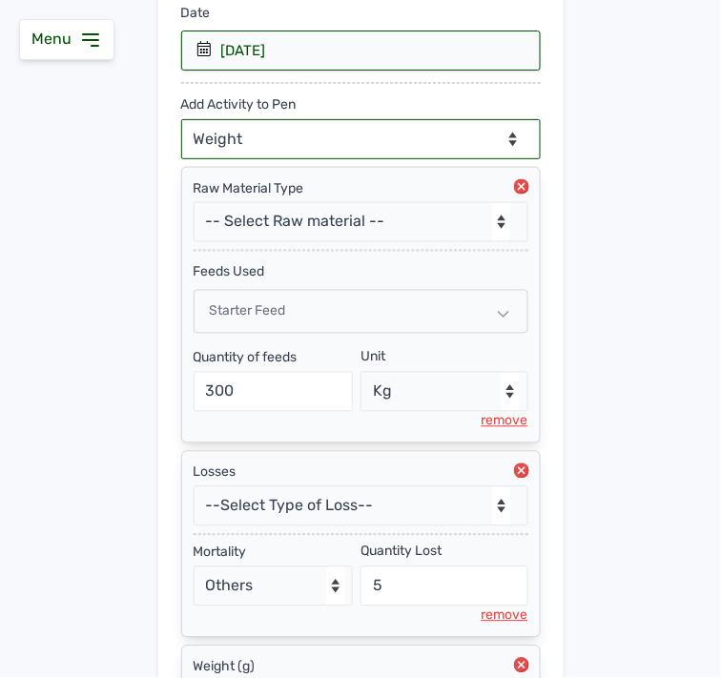
scroll to position [546, 0]
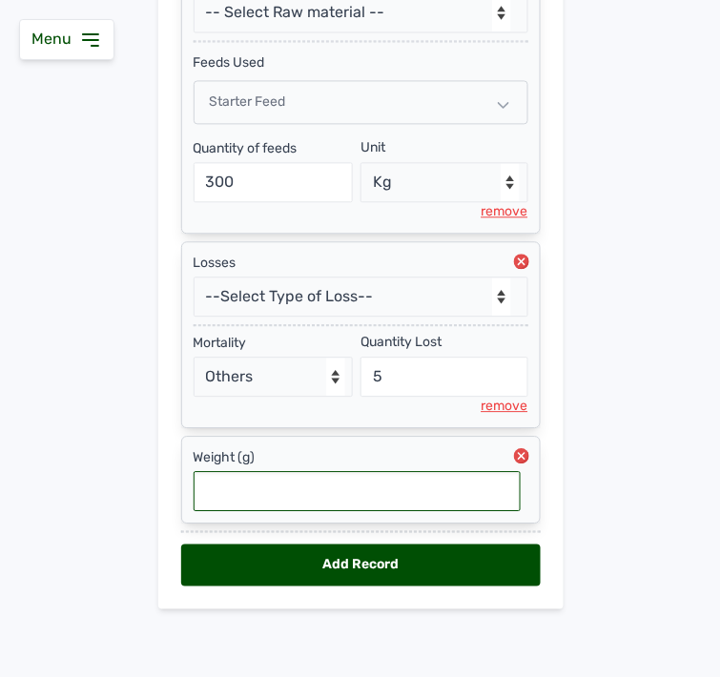
click at [337, 474] on input "text" at bounding box center [357, 491] width 327 height 40
type input "0.38"
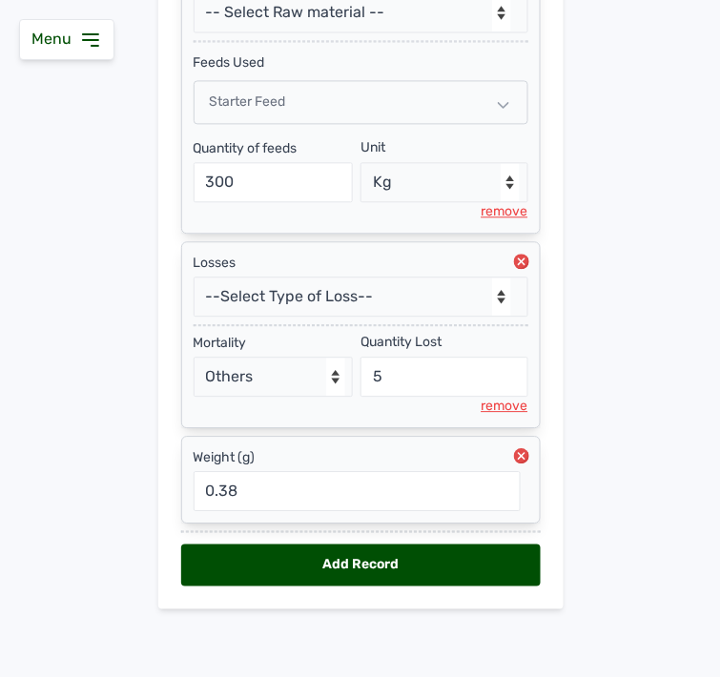
drag, startPoint x: 411, startPoint y: 568, endPoint x: 420, endPoint y: 548, distance: 21.8
click at [411, 565] on div "Add Record" at bounding box center [361, 566] width 360 height 42
select select "null"
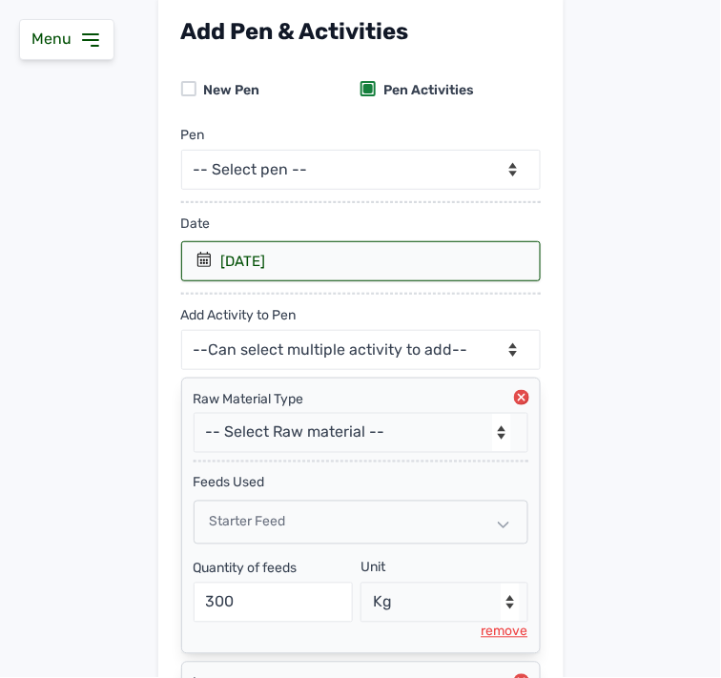
scroll to position [0, 0]
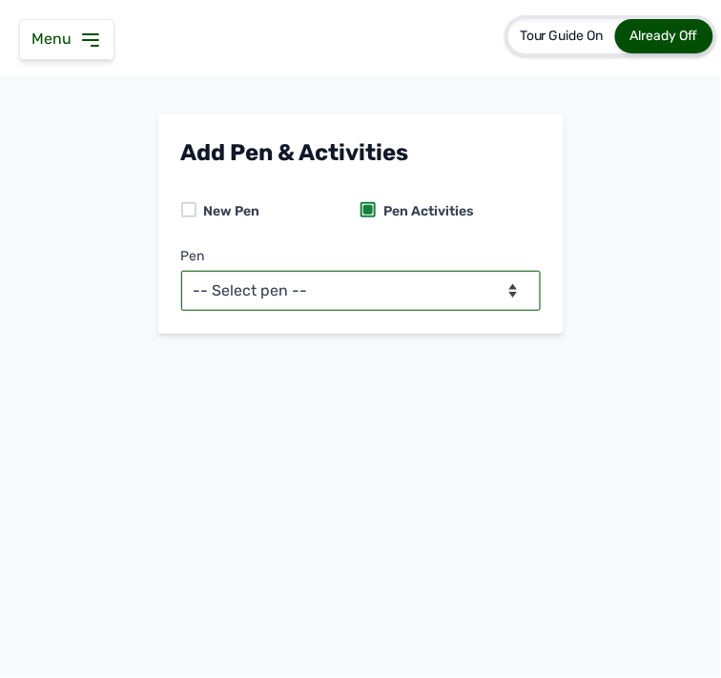
click at [349, 290] on select "-- Select pen -- PEN A (Broilers)" at bounding box center [361, 291] width 360 height 40
select select "mesbkeoa5506"
click at [181, 271] on select "-- Select pen -- PEN A (Broilers)" at bounding box center [361, 291] width 360 height 40
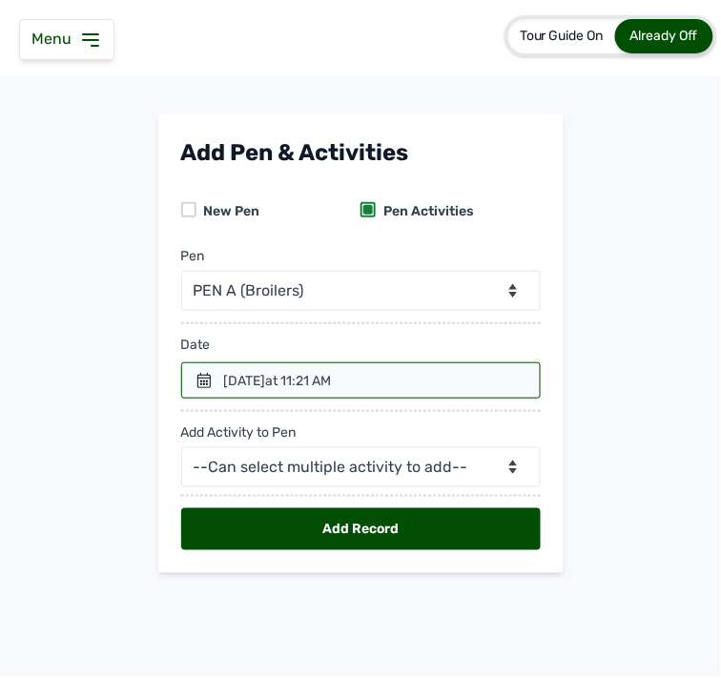
click at [207, 382] on icon at bounding box center [204, 380] width 13 height 15
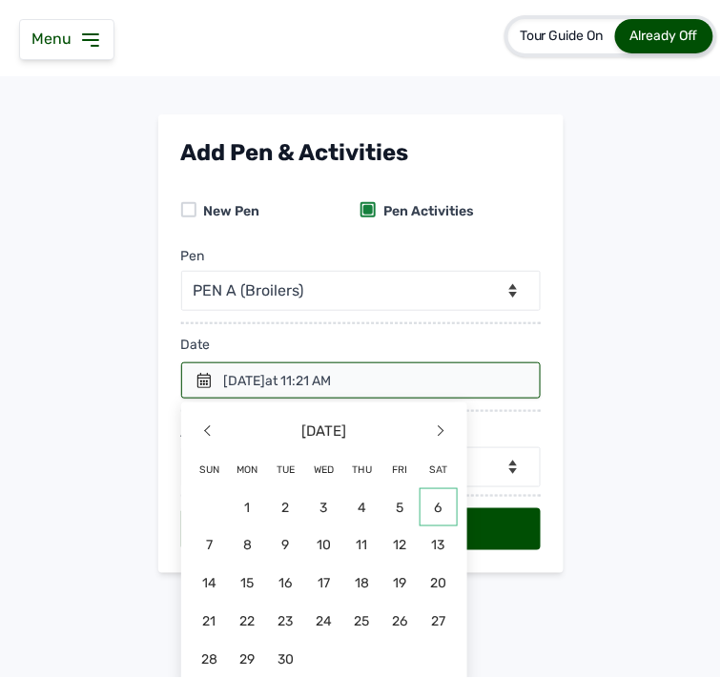
click at [431, 504] on span "6" at bounding box center [439, 508] width 38 height 38
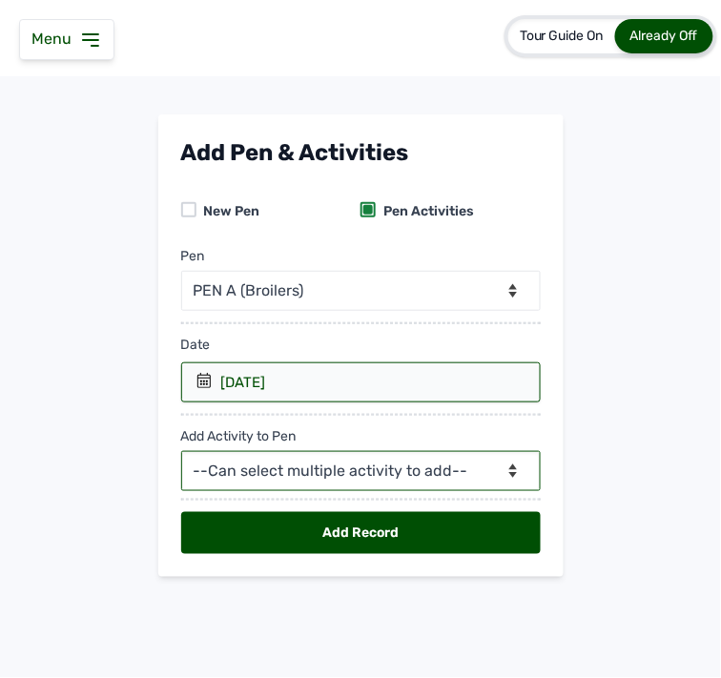
click at [245, 469] on select "--Can select multiple activity to add-- Raw Material Losses Weight" at bounding box center [361, 471] width 360 height 40
select select "Raw Material"
click at [181, 452] on select "--Can select multiple activity to add-- Raw Material Losses Weight" at bounding box center [361, 471] width 360 height 40
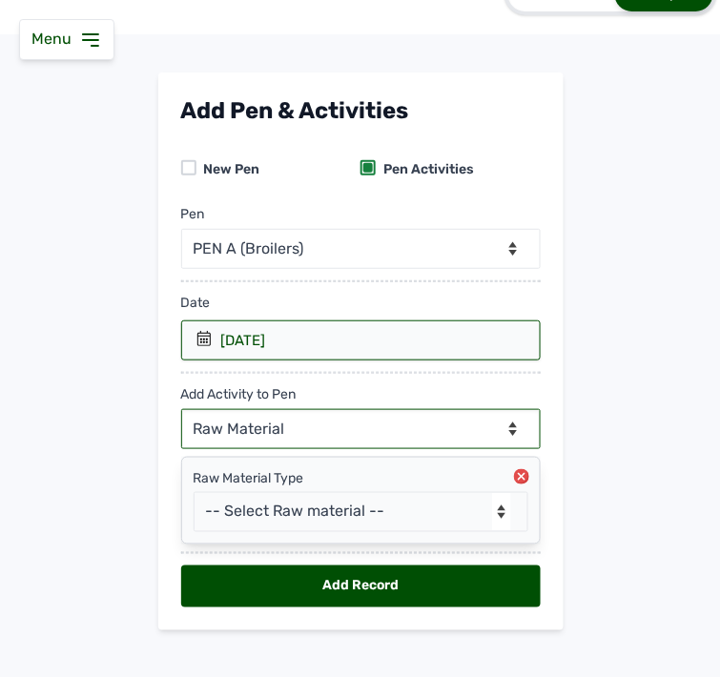
scroll to position [64, 0]
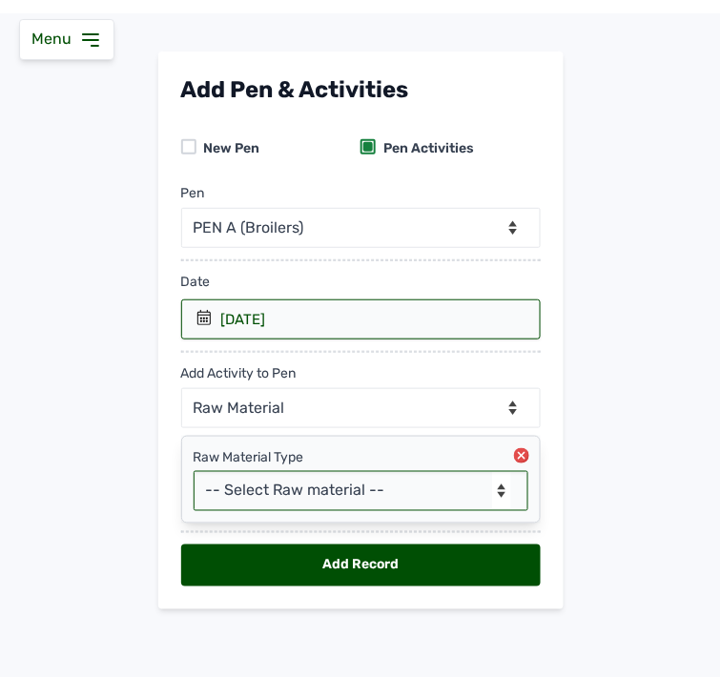
click at [297, 491] on select "-- Select Raw material -- feeds medications vaccines Biomass Fuel" at bounding box center [361, 491] width 335 height 40
select select "feeds"
click at [194, 471] on select "-- Select Raw material -- feeds medications vaccines Biomass Fuel" at bounding box center [361, 491] width 335 height 40
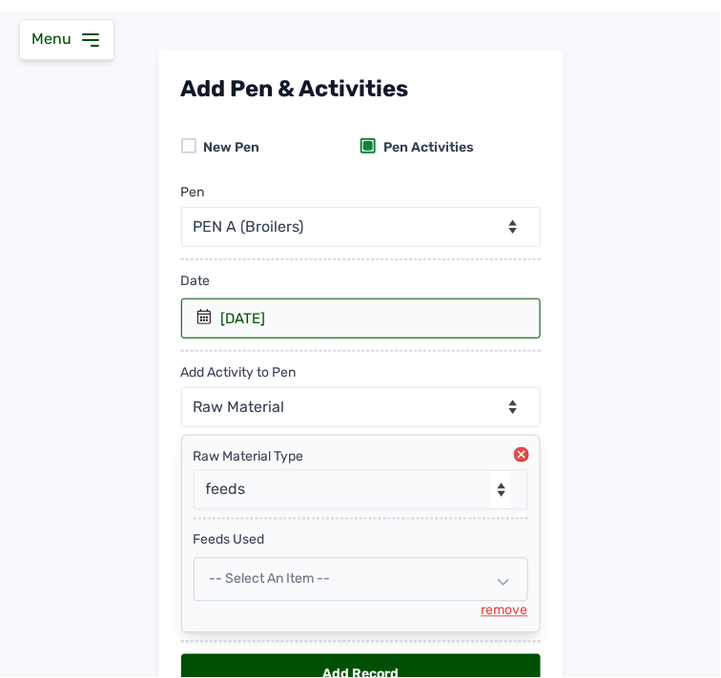
click at [297, 584] on span "-- Select an Item --" at bounding box center [270, 580] width 121 height 16
select select
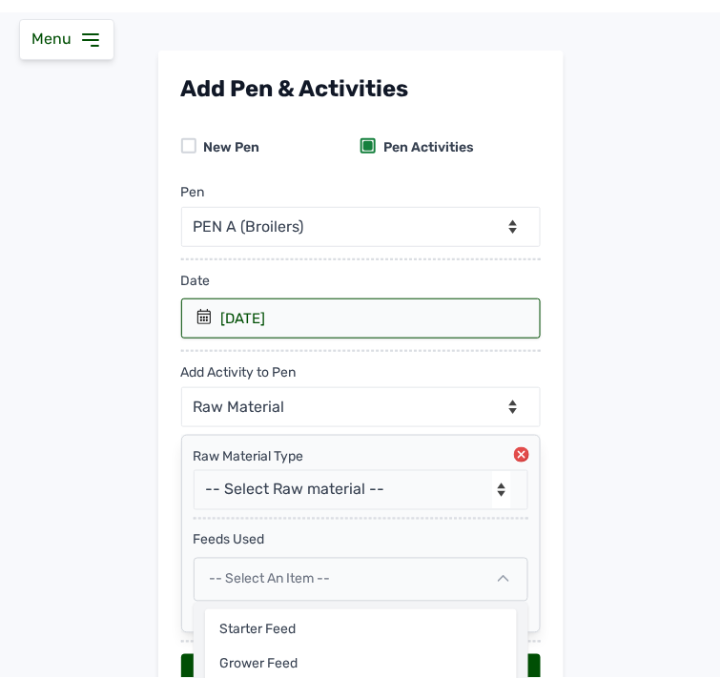
drag, startPoint x: 272, startPoint y: 631, endPoint x: 339, endPoint y: 557, distance: 99.3
click at [272, 628] on div "Starter feed" at bounding box center [361, 631] width 312 height 34
select select
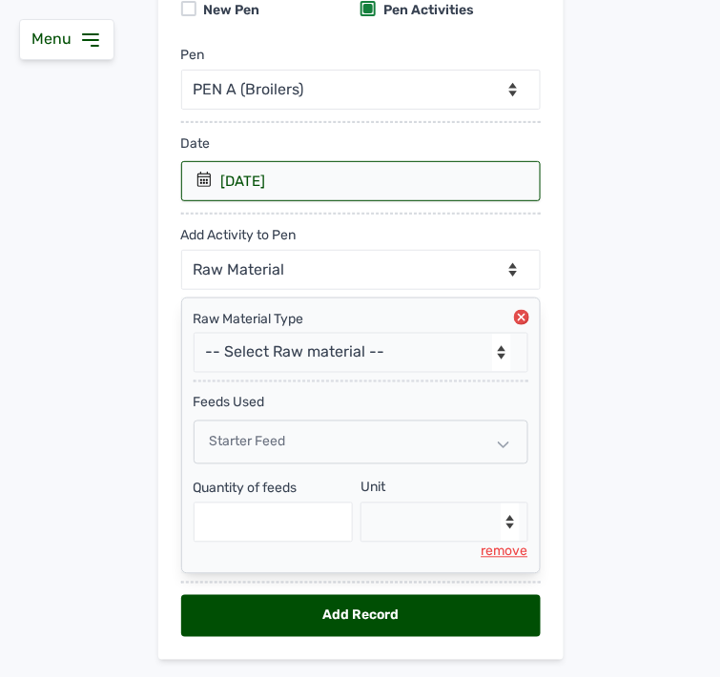
scroll to position [254, 0]
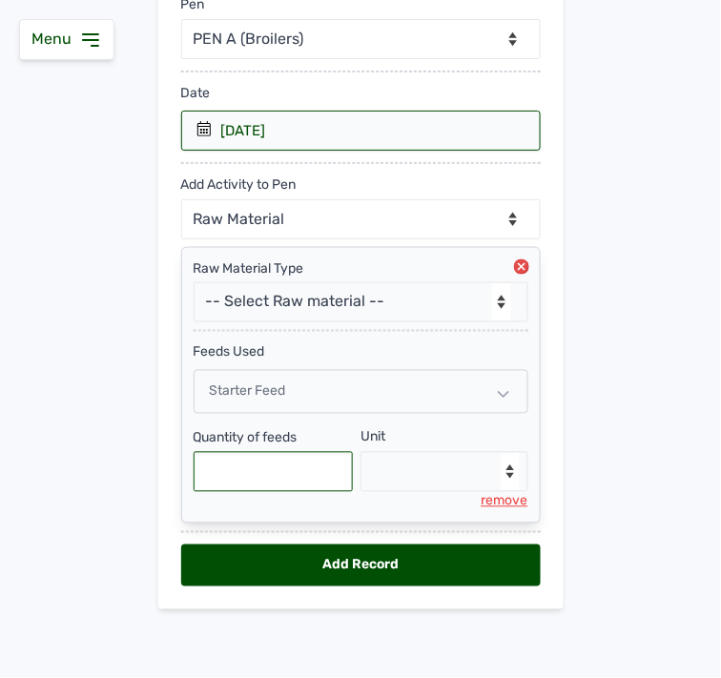
click at [243, 478] on input "text" at bounding box center [274, 472] width 160 height 40
type input "350"
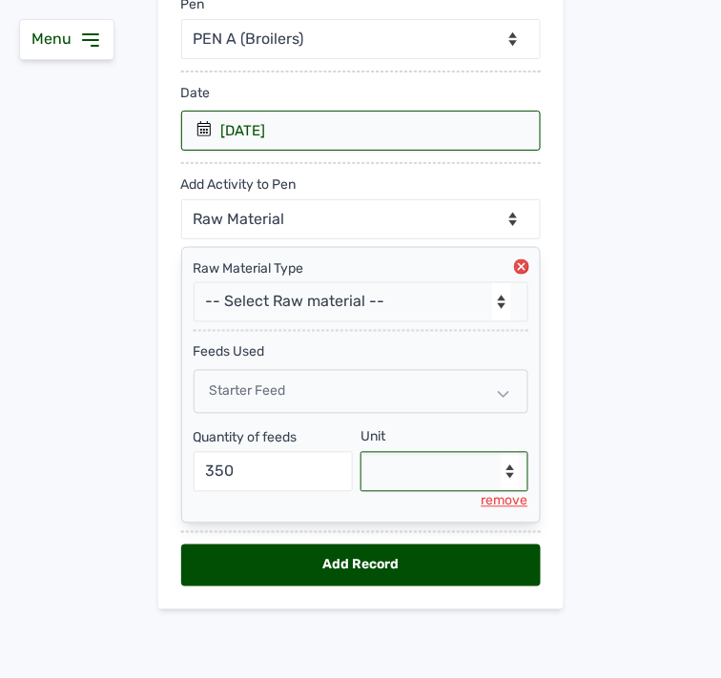
drag, startPoint x: 401, startPoint y: 460, endPoint x: 385, endPoint y: 436, distance: 28.3
click at [394, 448] on div "Unit --Select unit-- Bag(s) Kg" at bounding box center [445, 459] width 168 height 67
select select "Kg"
click at [361, 452] on select "--Select unit-- Bag(s) Kg" at bounding box center [445, 472] width 168 height 40
click at [399, 549] on div "Add Record" at bounding box center [361, 566] width 360 height 42
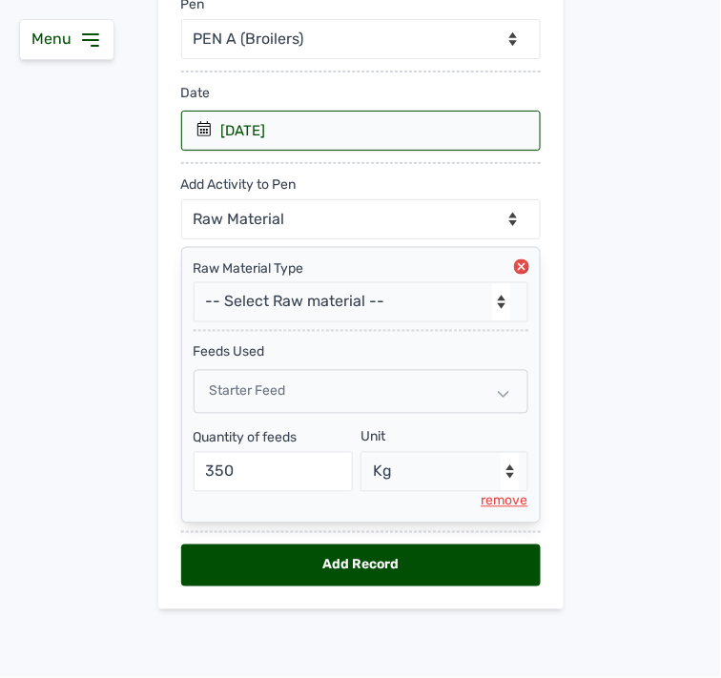
select select "null"
drag, startPoint x: 399, startPoint y: 534, endPoint x: 394, endPoint y: 523, distance: 12.4
click at [395, 526] on div "Date [DATE] 2025 [DATE] < [DATE] > Sun Mon Tue Wed Thu Fri Sat 1 2 3 4 5 6 7 8 …" at bounding box center [361, 323] width 360 height 528
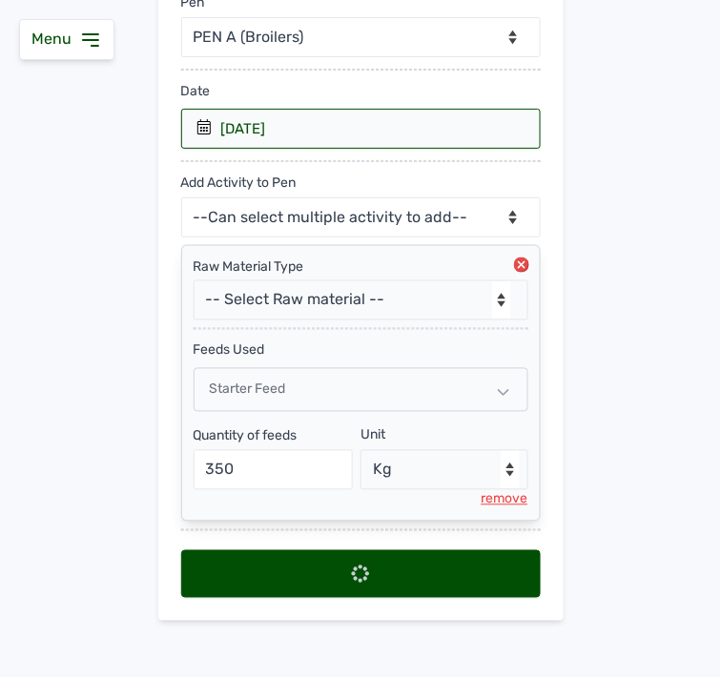
select select
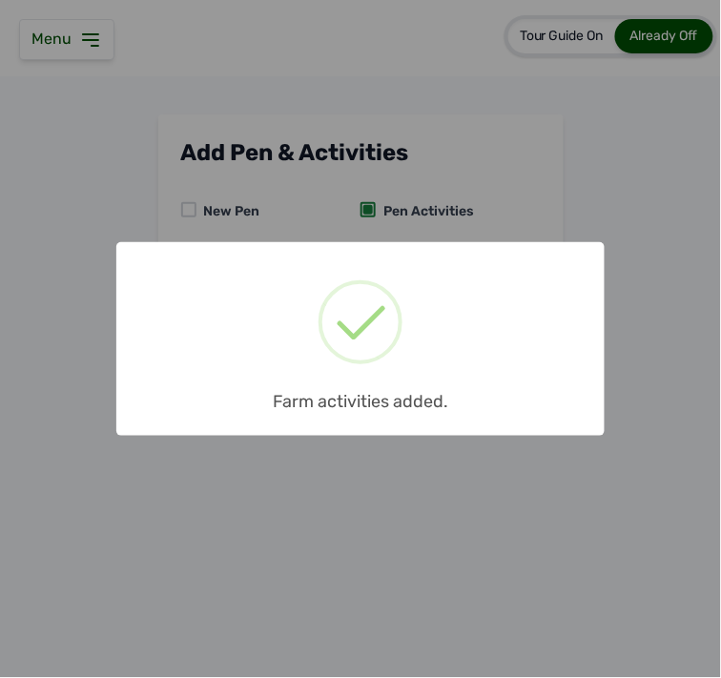
scroll to position [0, 0]
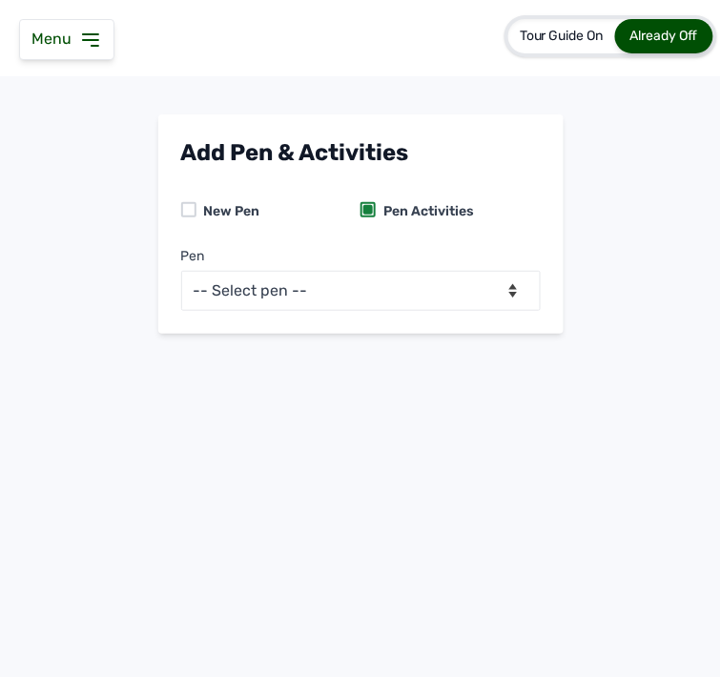
click at [102, 35] on div "Menu" at bounding box center [66, 39] width 95 height 41
click at [95, 49] on icon at bounding box center [90, 40] width 23 height 23
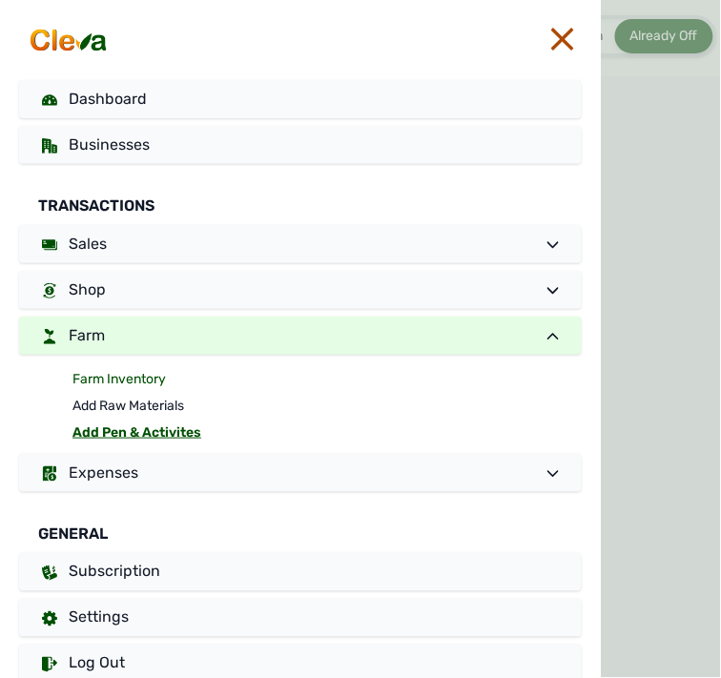
click at [139, 380] on link "Farm Inventory" at bounding box center [328, 379] width 510 height 27
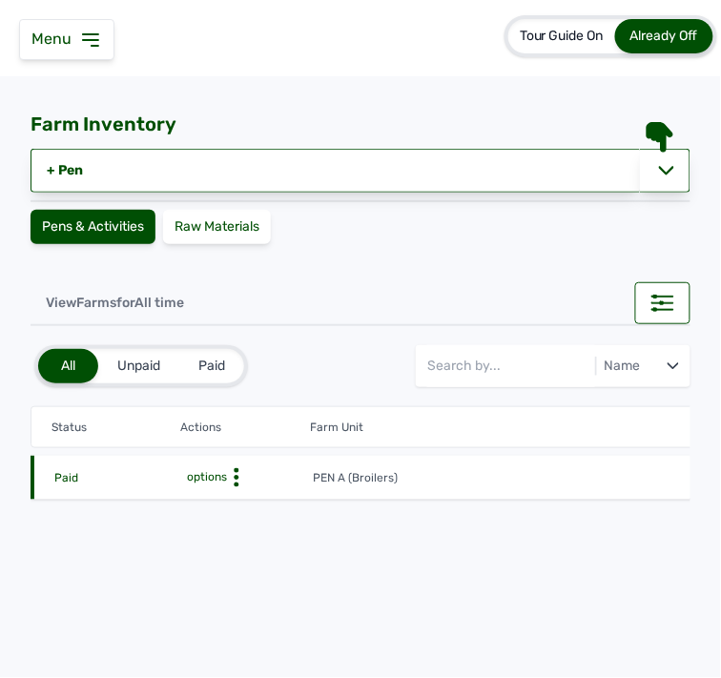
click at [230, 480] on icon at bounding box center [236, 478] width 19 height 19
click at [226, 509] on div "Farm Activities" at bounding box center [242, 507] width 135 height 23
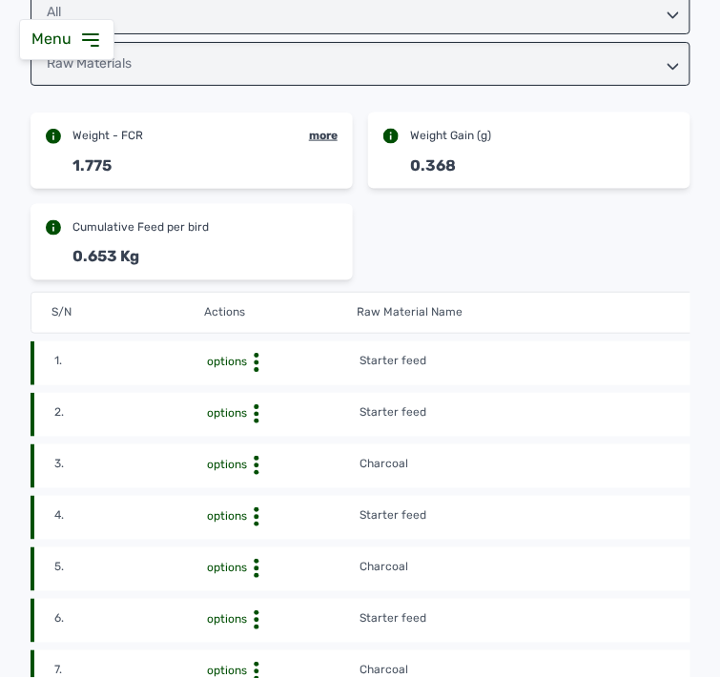
scroll to position [318, 0]
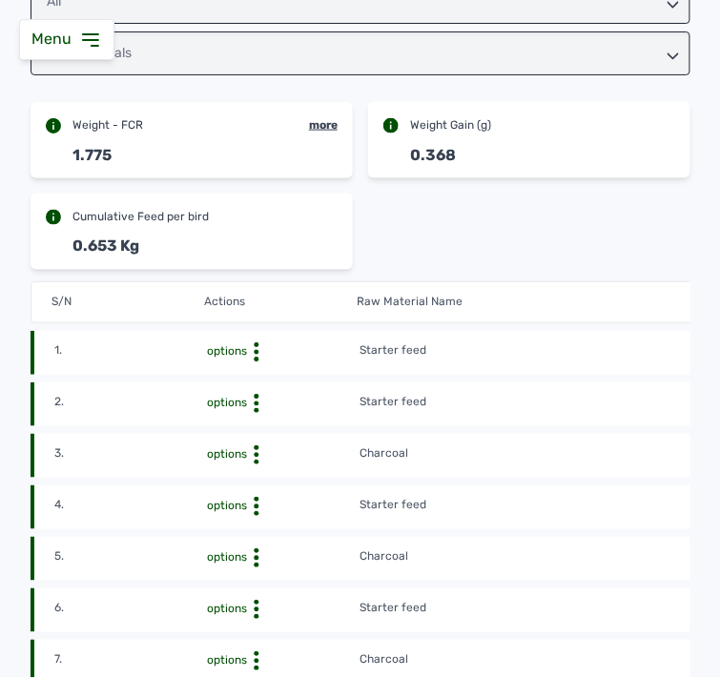
click at [602, 350] on td "Starter feed" at bounding box center [588, 353] width 458 height 21
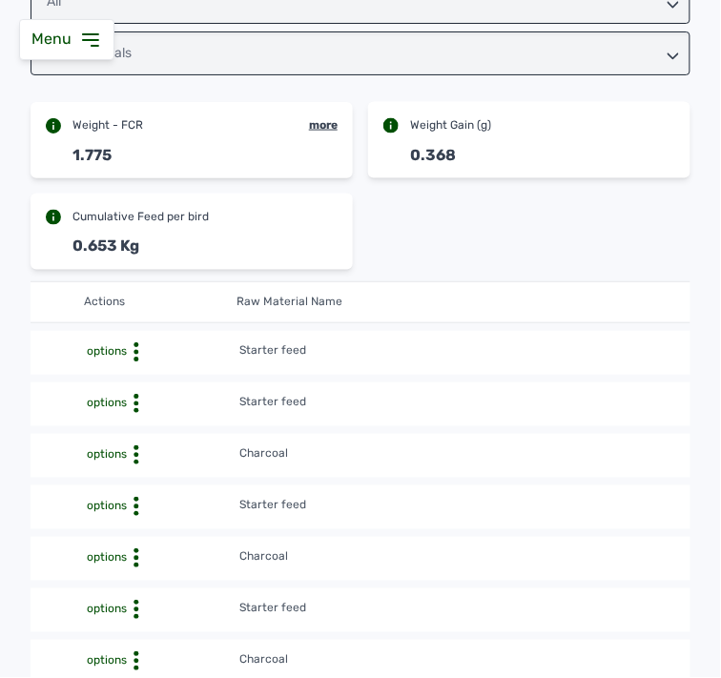
scroll to position [0, 0]
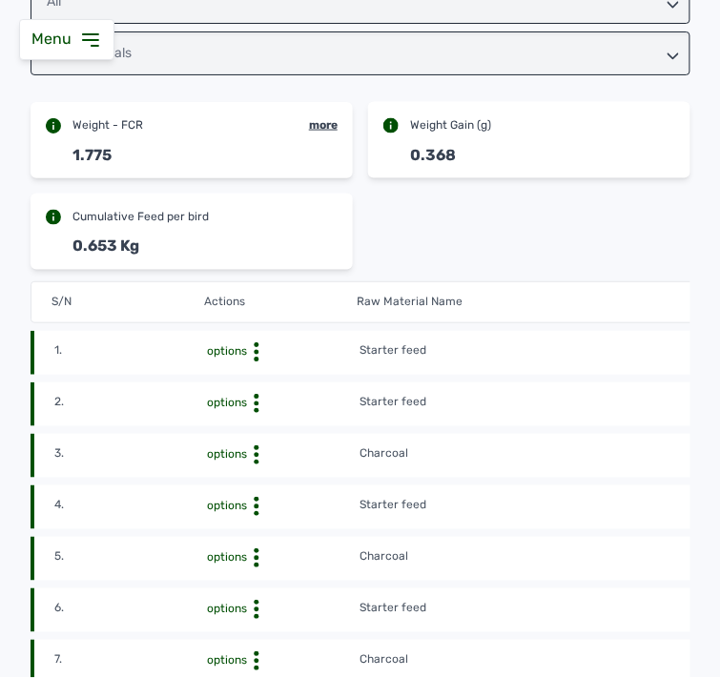
click at [93, 44] on icon at bounding box center [90, 39] width 15 height 11
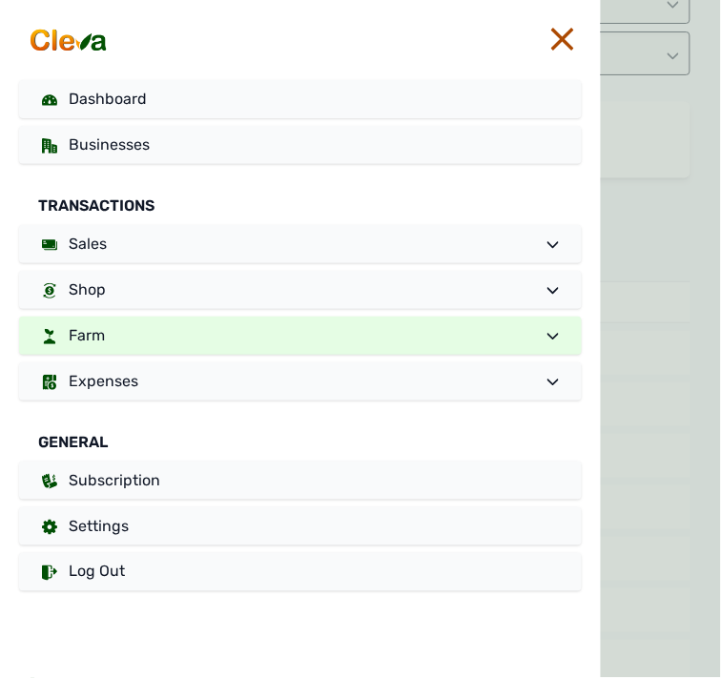
click at [134, 341] on link "Farm" at bounding box center [300, 336] width 563 height 38
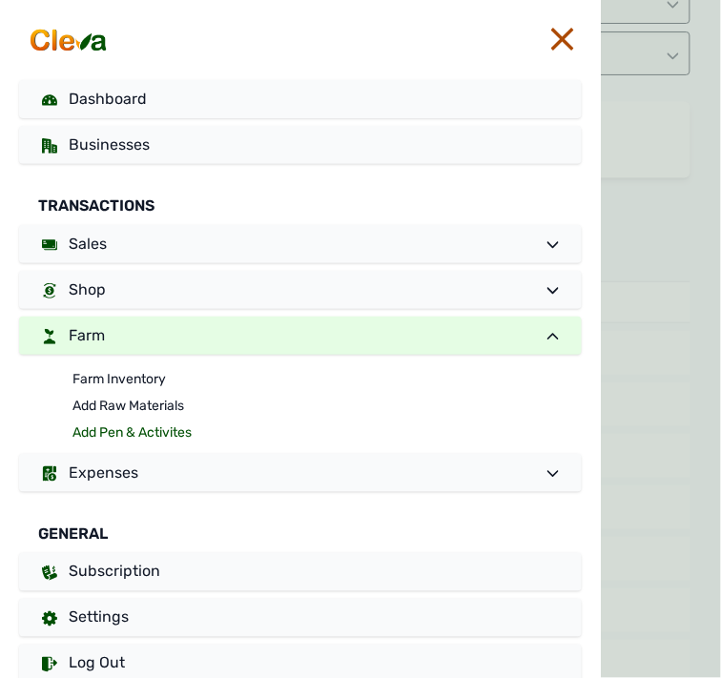
click at [101, 433] on link "Add Pen & Activites" at bounding box center [328, 433] width 510 height 27
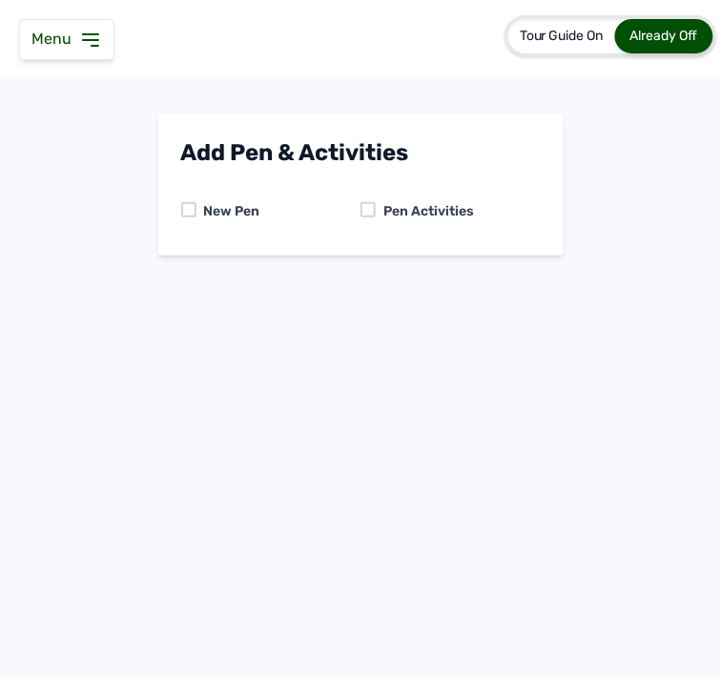
click at [377, 213] on div "Pen Activities" at bounding box center [425, 211] width 98 height 19
click at [370, 208] on div at bounding box center [368, 209] width 15 height 15
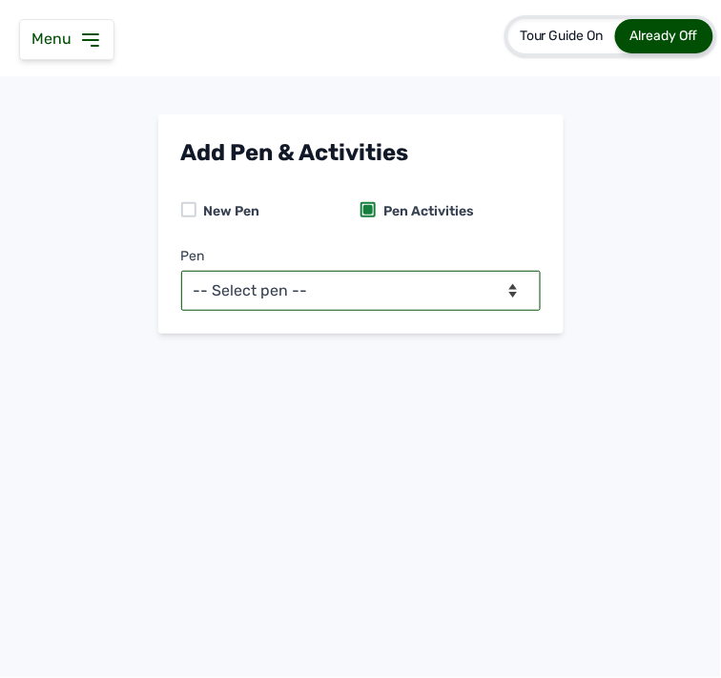
click at [356, 300] on select "-- Select pen -- PEN A (Broilers)" at bounding box center [361, 291] width 360 height 40
select select "mesbkeoa5506"
click at [181, 271] on select "-- Select pen -- PEN A (Broilers)" at bounding box center [361, 291] width 360 height 40
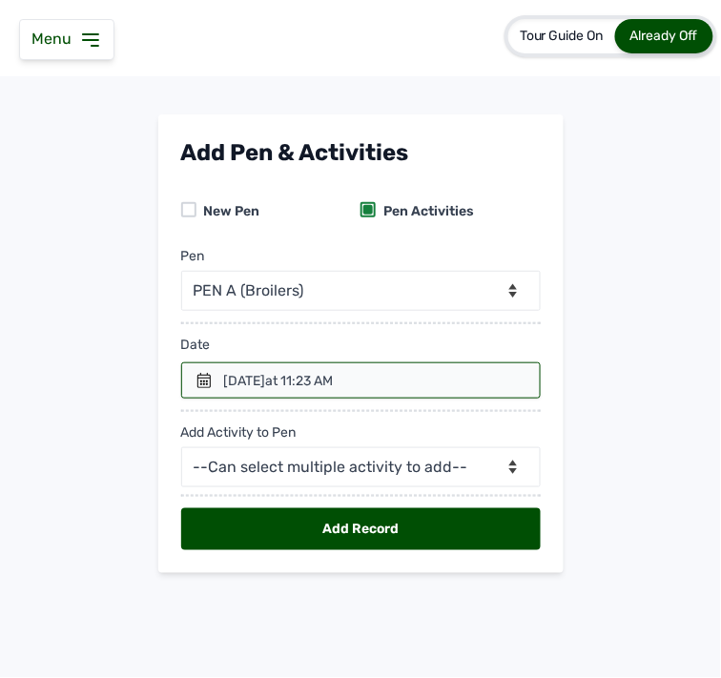
click at [281, 372] on div "[DATE] 11:23 AM" at bounding box center [279, 381] width 110 height 19
click at [217, 378] on div at bounding box center [361, 381] width 360 height 36
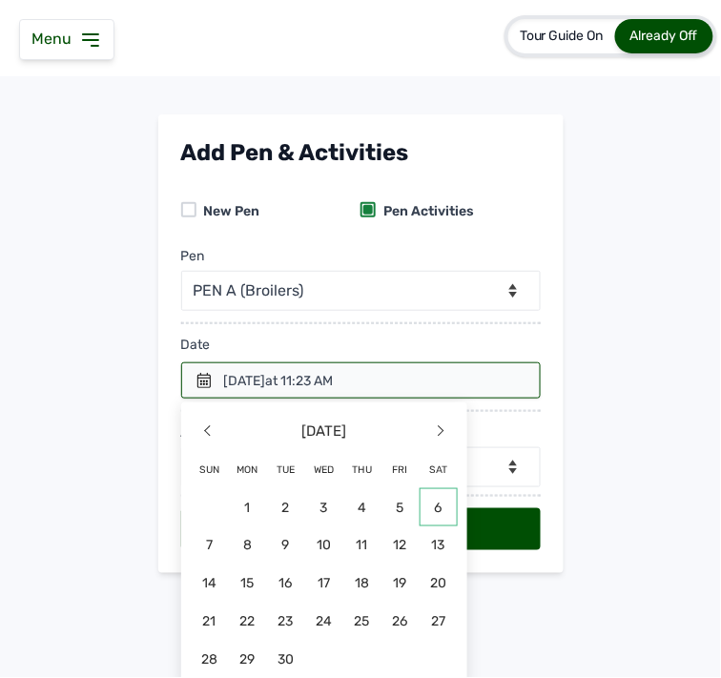
click at [426, 504] on span "6" at bounding box center [439, 508] width 38 height 38
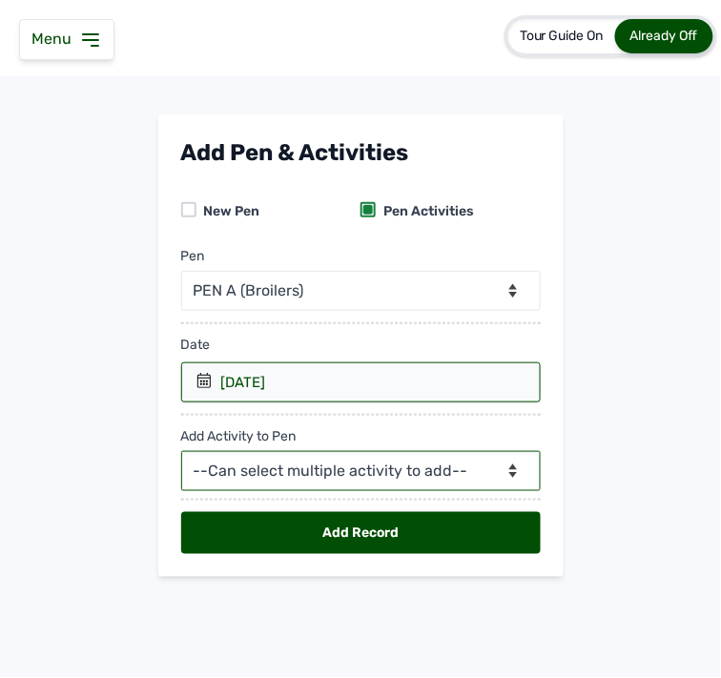
click at [412, 479] on select "--Can select multiple activity to add-- Raw Material Losses Weight" at bounding box center [361, 471] width 360 height 40
click at [181, 452] on select "--Can select multiple activity to add-- Raw Material Losses Weight" at bounding box center [361, 471] width 360 height 40
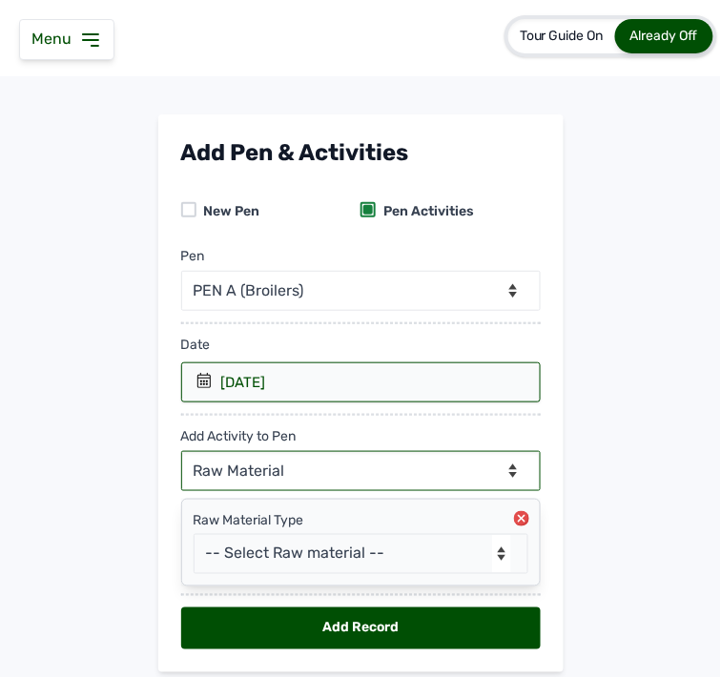
click at [412, 473] on select "--Can select multiple activity to add-- Raw Material Losses Weight" at bounding box center [361, 471] width 360 height 40
select select "Losses"
click at [181, 452] on select "--Can select multiple activity to add-- Raw Material Losses Weight" at bounding box center [361, 471] width 360 height 40
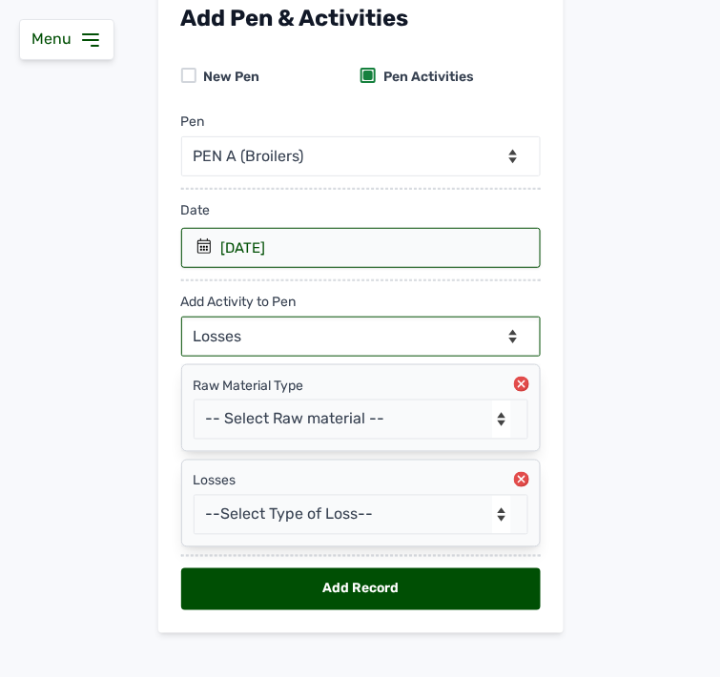
scroll to position [160, 0]
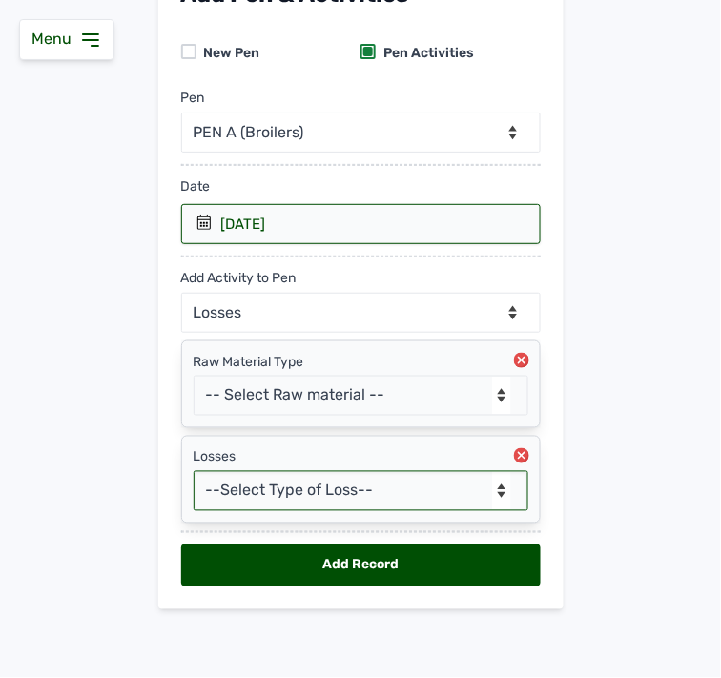
click at [429, 489] on select "--Select Type of Loss-- Mortality Culled Theft" at bounding box center [361, 491] width 335 height 40
select select "Mortality"
click at [194, 471] on select "--Select Type of Loss-- Mortality Culled Theft" at bounding box center [361, 491] width 335 height 40
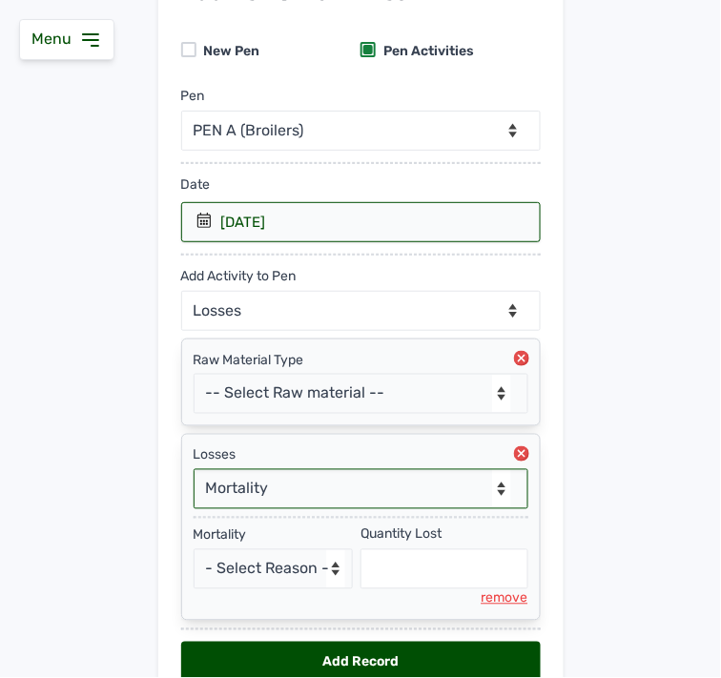
scroll to position [260, 0]
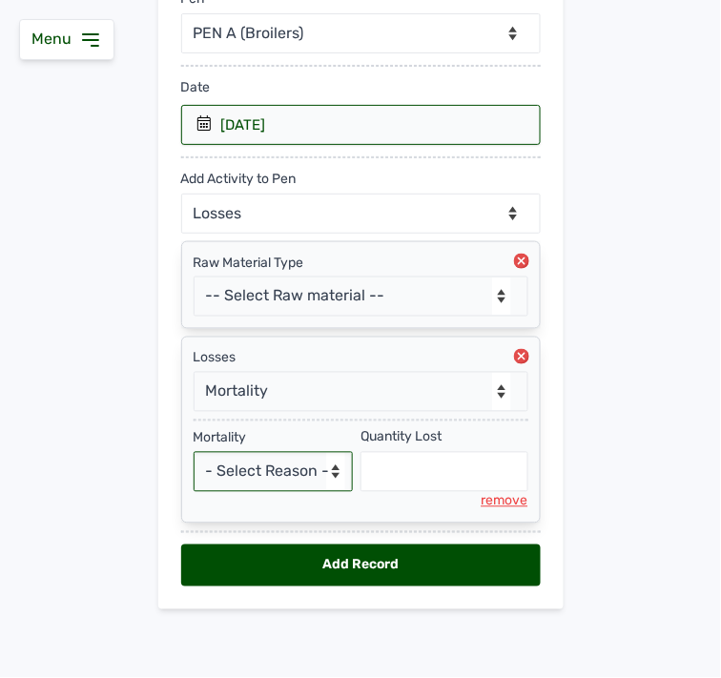
click at [329, 482] on select "- Select Reason - Disease Late Vaccination Wrong Vaccination Heat [MEDICAL_DATA…" at bounding box center [274, 472] width 160 height 40
select select "Disease"
click at [194, 452] on select "- Select Reason - Disease Late Vaccination Wrong Vaccination Heat [MEDICAL_DATA…" at bounding box center [274, 472] width 160 height 40
select select "null"
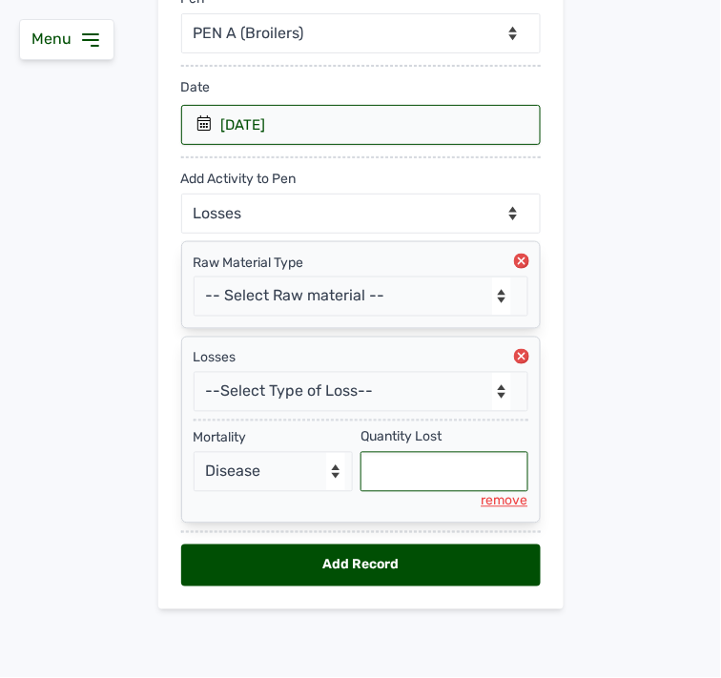
click at [436, 475] on input "text" at bounding box center [445, 472] width 168 height 40
type input "3"
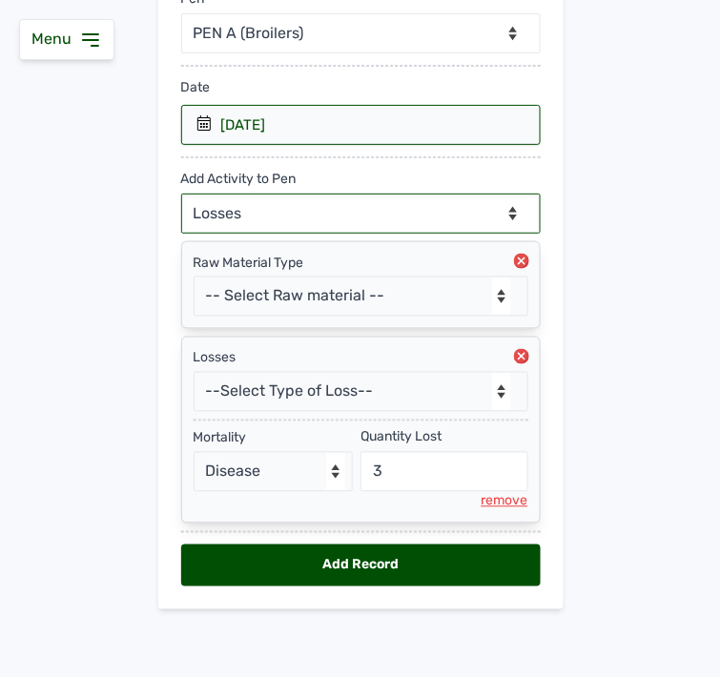
click at [320, 206] on select "--Can select multiple activity to add-- Raw Material Losses Weight" at bounding box center [361, 214] width 360 height 40
select select "Weight"
click at [181, 194] on select "--Can select multiple activity to add-- Raw Material Losses Weight" at bounding box center [361, 214] width 360 height 40
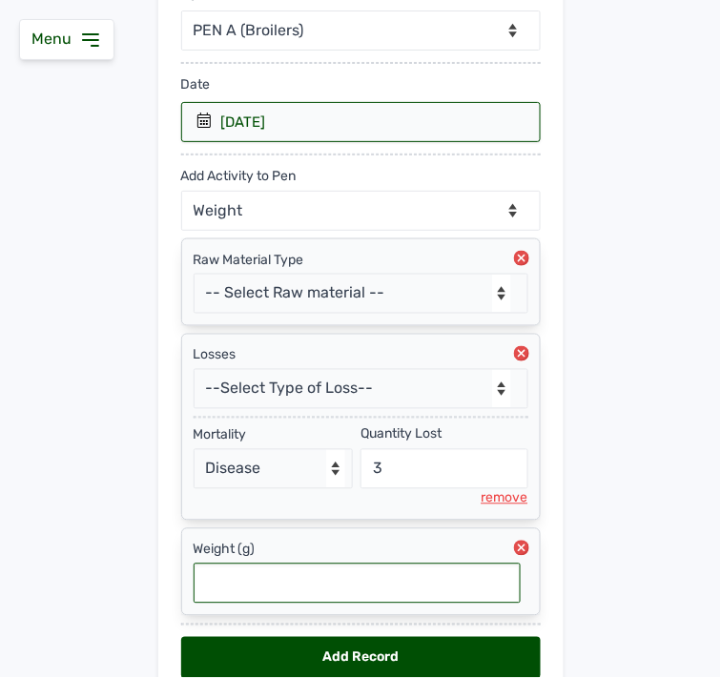
click at [280, 593] on input "text" at bounding box center [357, 584] width 327 height 40
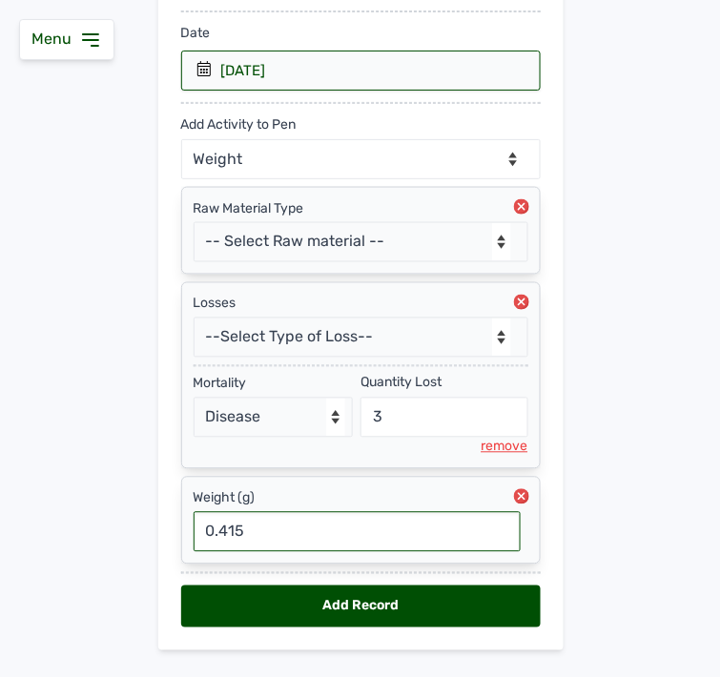
scroll to position [356, 0]
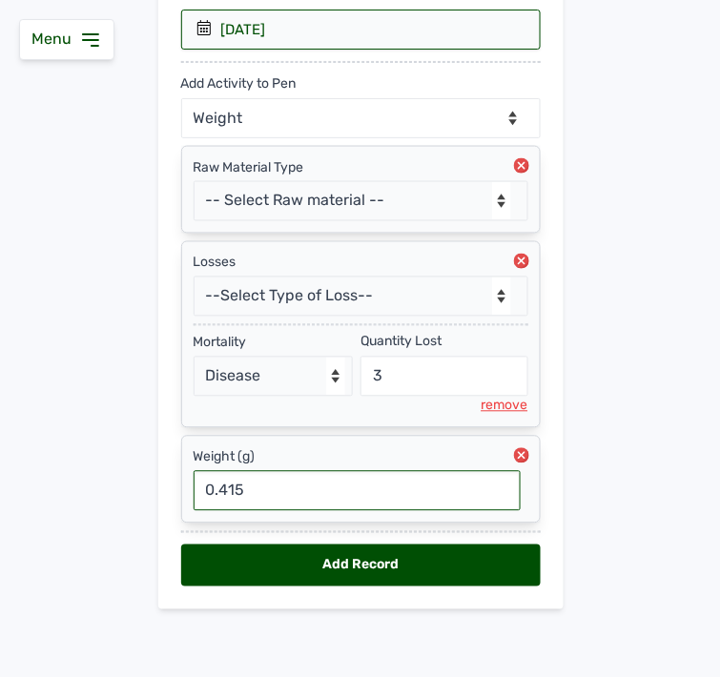
type input "0.415"
click at [358, 559] on div "Add Record" at bounding box center [361, 566] width 360 height 42
select select "null"
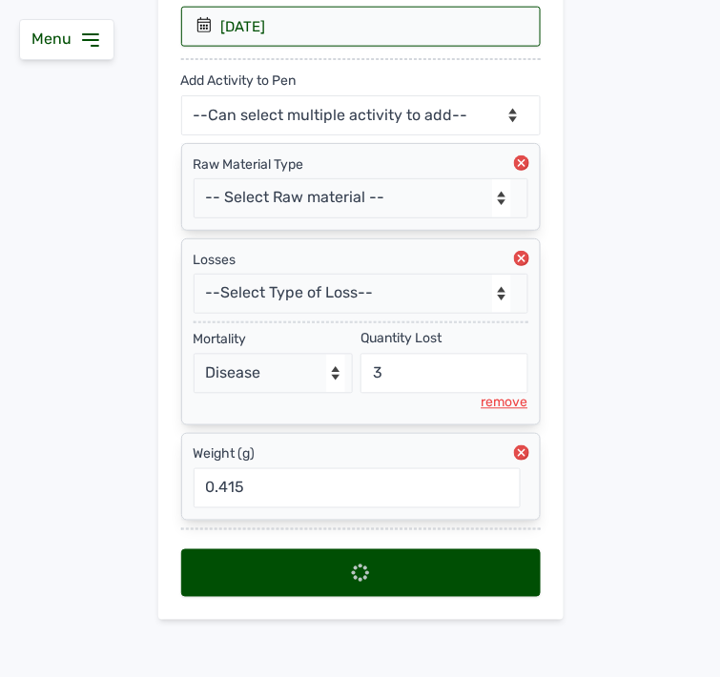
select select
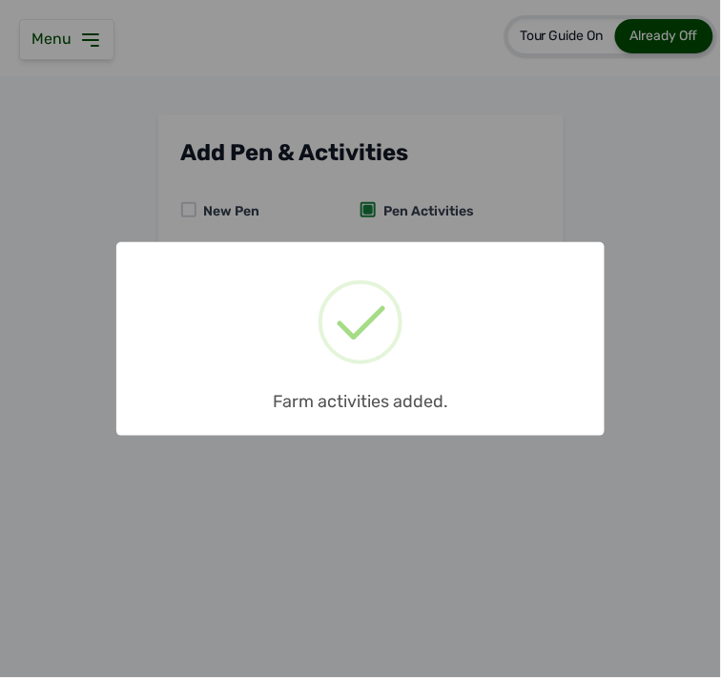
scroll to position [0, 0]
click at [97, 38] on div "× Farm activities added. OK No Cancel" at bounding box center [360, 339] width 721 height 678
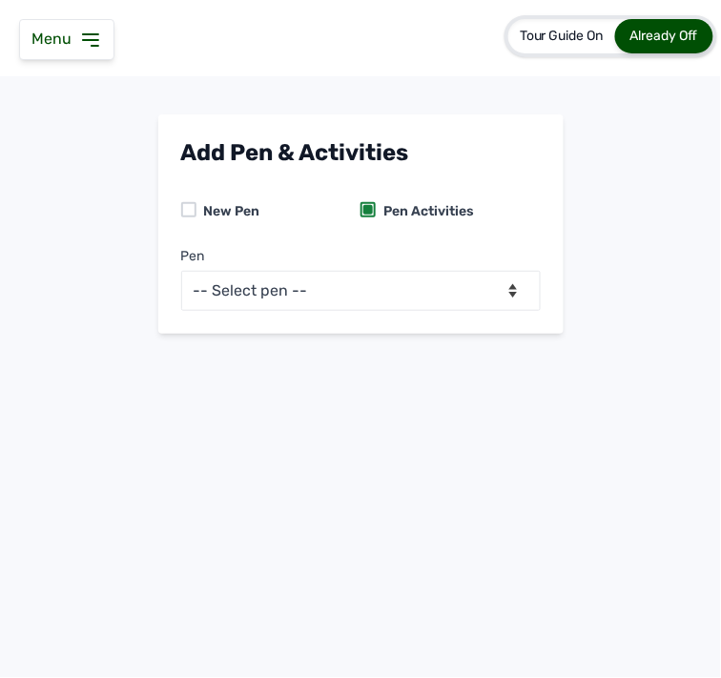
click at [97, 38] on icon at bounding box center [90, 40] width 23 height 23
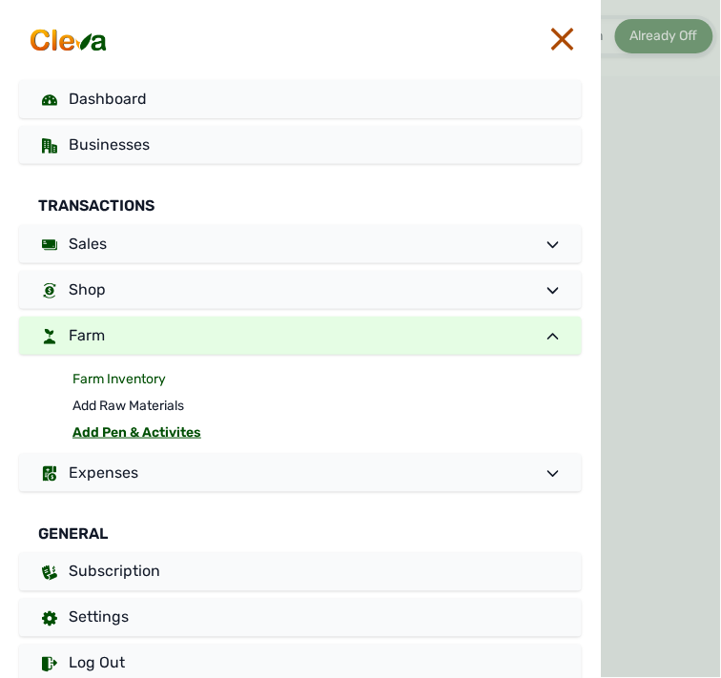
click at [89, 377] on link "Farm Inventory" at bounding box center [328, 379] width 510 height 27
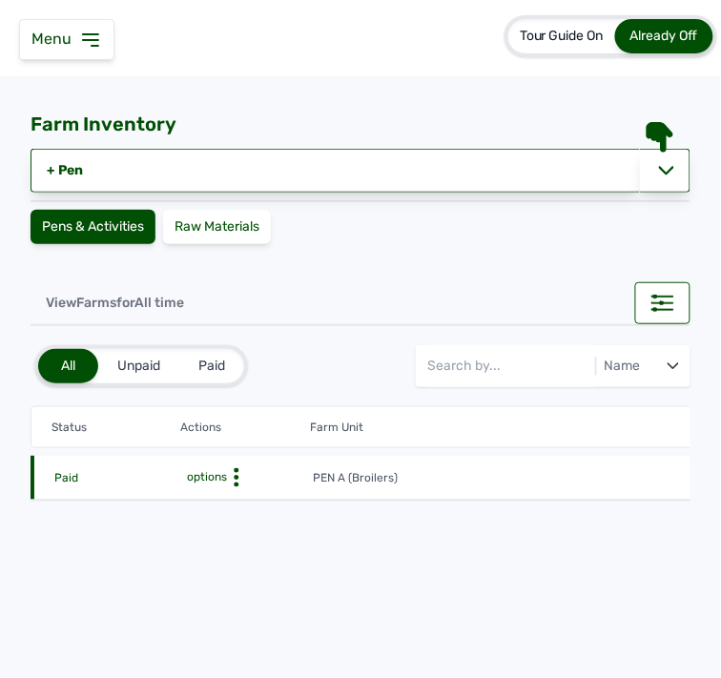
click at [236, 476] on circle at bounding box center [237, 478] width 5 height 5
click at [215, 496] on div "Farm Activities" at bounding box center [242, 507] width 135 height 23
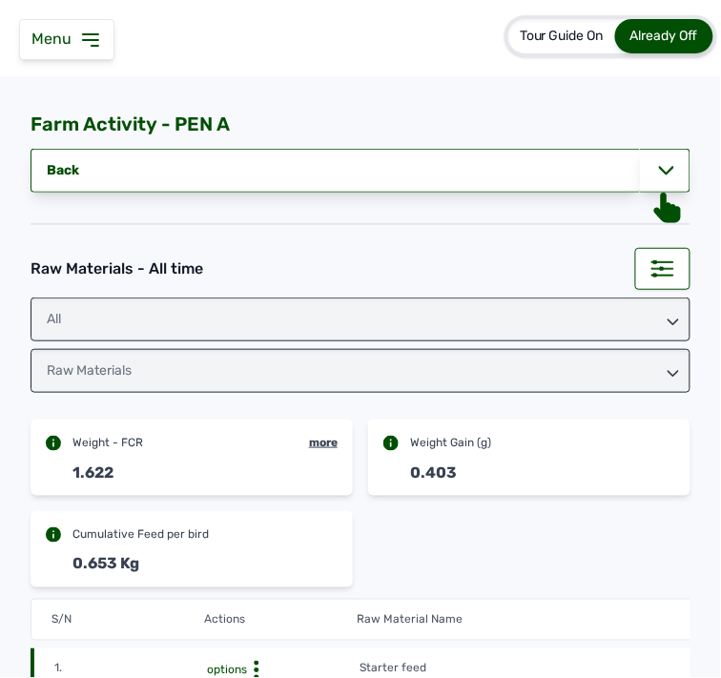
click at [442, 384] on div "Raw Materials" at bounding box center [361, 371] width 660 height 44
click at [435, 317] on div "All" at bounding box center [361, 320] width 660 height 44
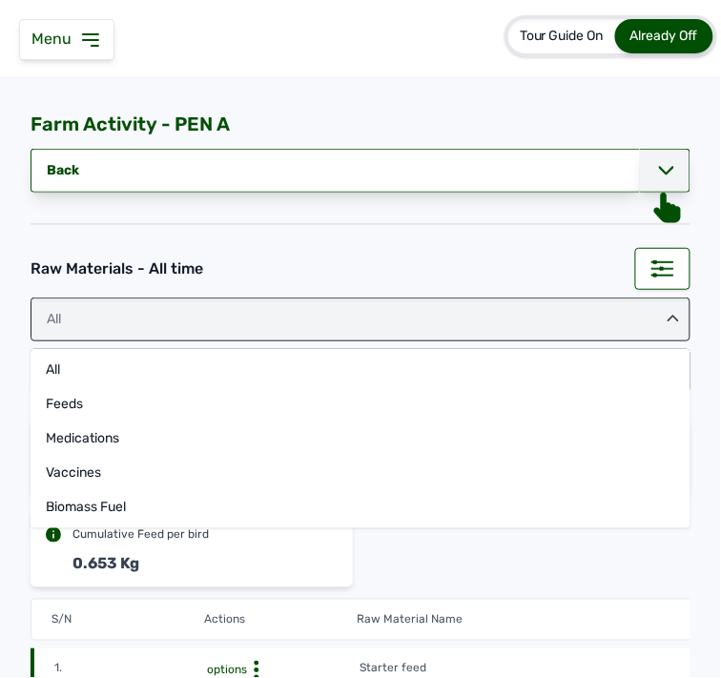
click at [659, 170] on icon at bounding box center [666, 170] width 15 height 15
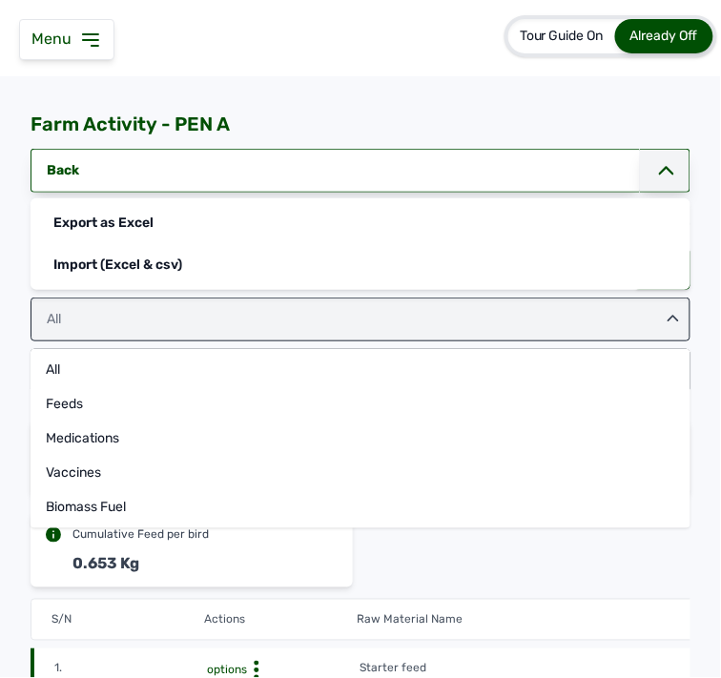
click at [660, 176] on icon at bounding box center [666, 170] width 15 height 15
click at [660, 175] on icon at bounding box center [666, 170] width 15 height 15
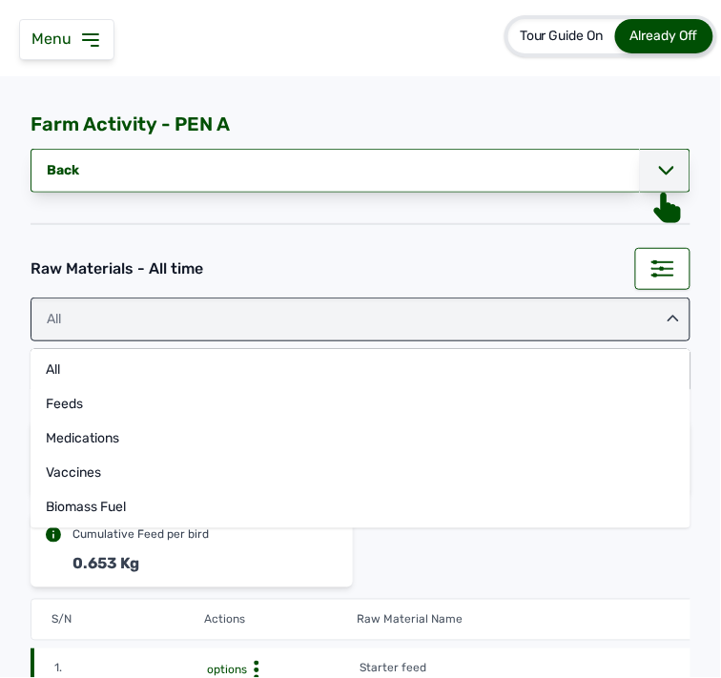
click at [654, 309] on div "All" at bounding box center [361, 320] width 660 height 44
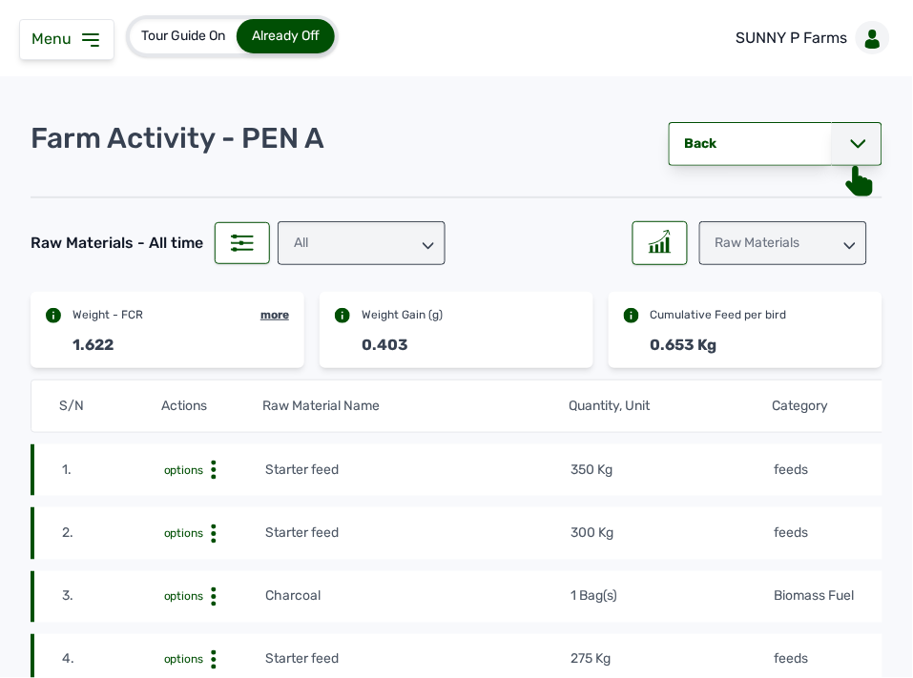
click at [844, 244] on icon at bounding box center [849, 245] width 11 height 11
click at [804, 248] on div "Raw Materials" at bounding box center [783, 243] width 168 height 44
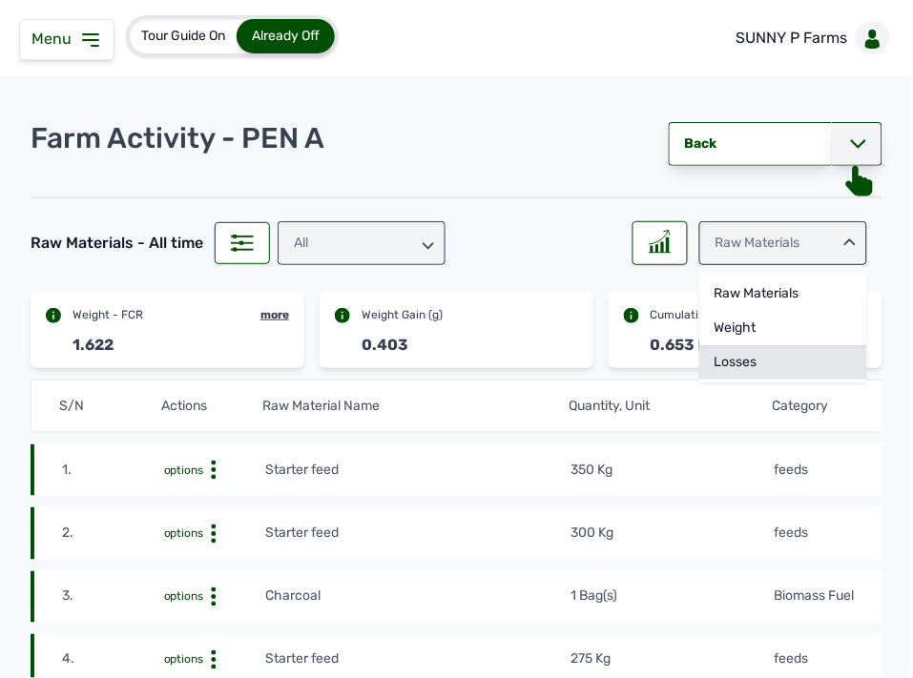
click at [708, 351] on div "Losses" at bounding box center [783, 362] width 168 height 34
